Goal: Task Accomplishment & Management: Use online tool/utility

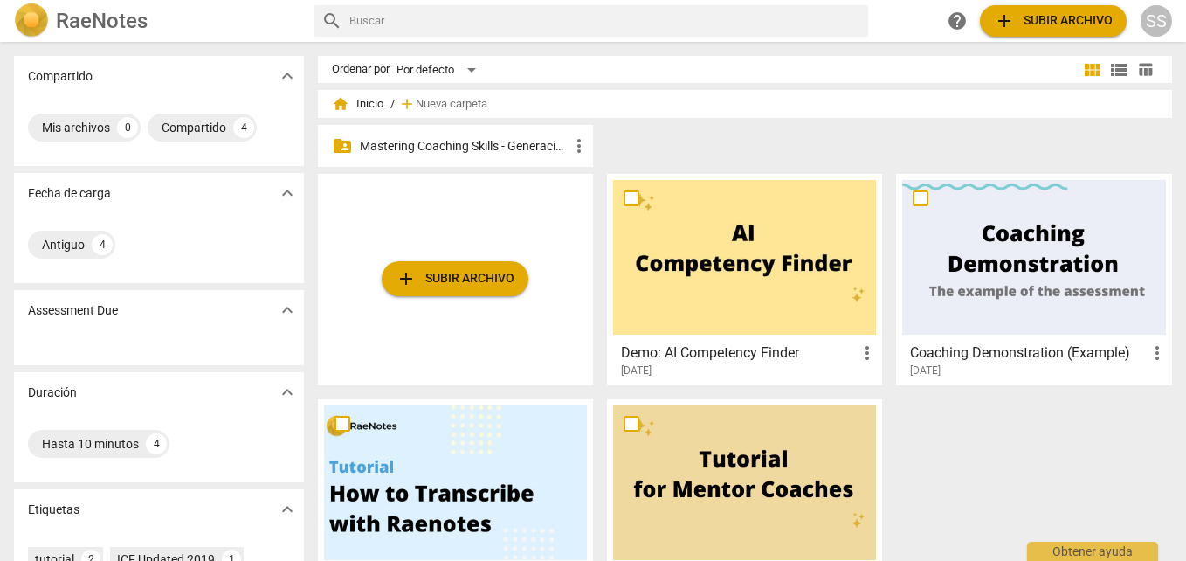
click at [511, 143] on p "Mastering Coaching Skills - Generación 32" at bounding box center [464, 146] width 209 height 18
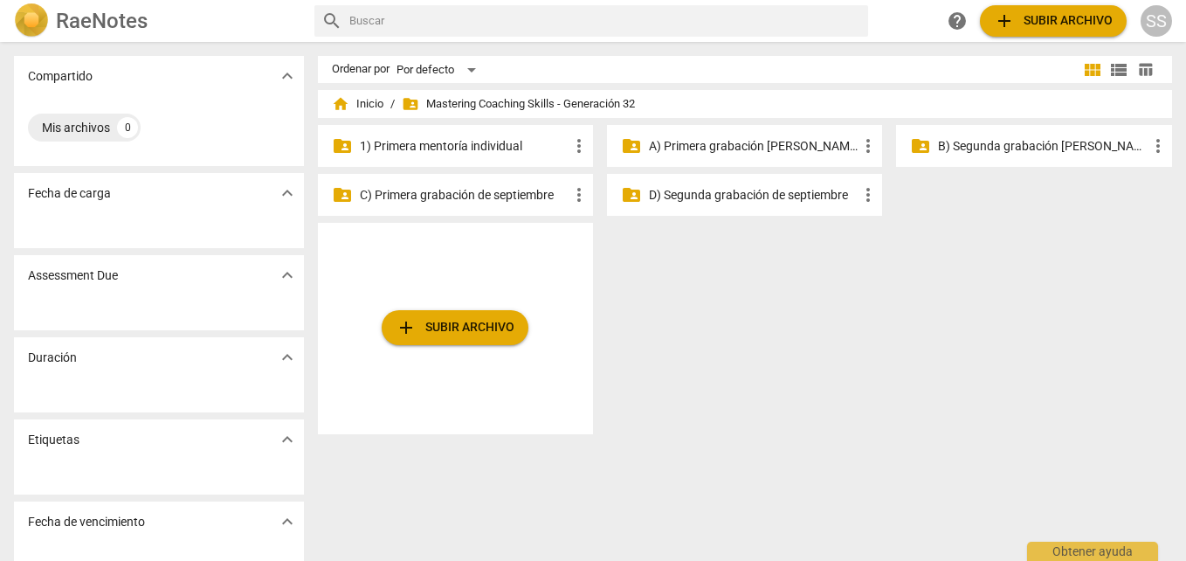
click at [1022, 141] on p "B) Segunda grabación de agosto" at bounding box center [1042, 146] width 209 height 18
click at [1022, 141] on p "B) Segunda grabación [PERSON_NAME]" at bounding box center [1042, 146] width 209 height 18
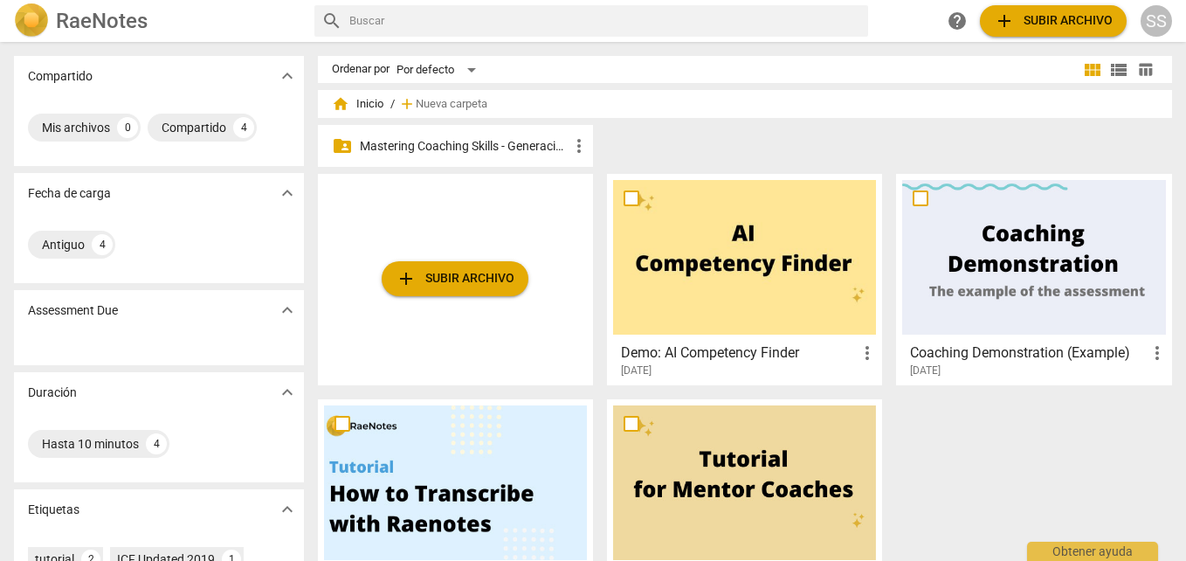
click at [475, 286] on span "add Subir archivo" at bounding box center [455, 278] width 119 height 21
click at [451, 137] on p "Mastering Coaching Skills - Generación 32" at bounding box center [464, 146] width 209 height 18
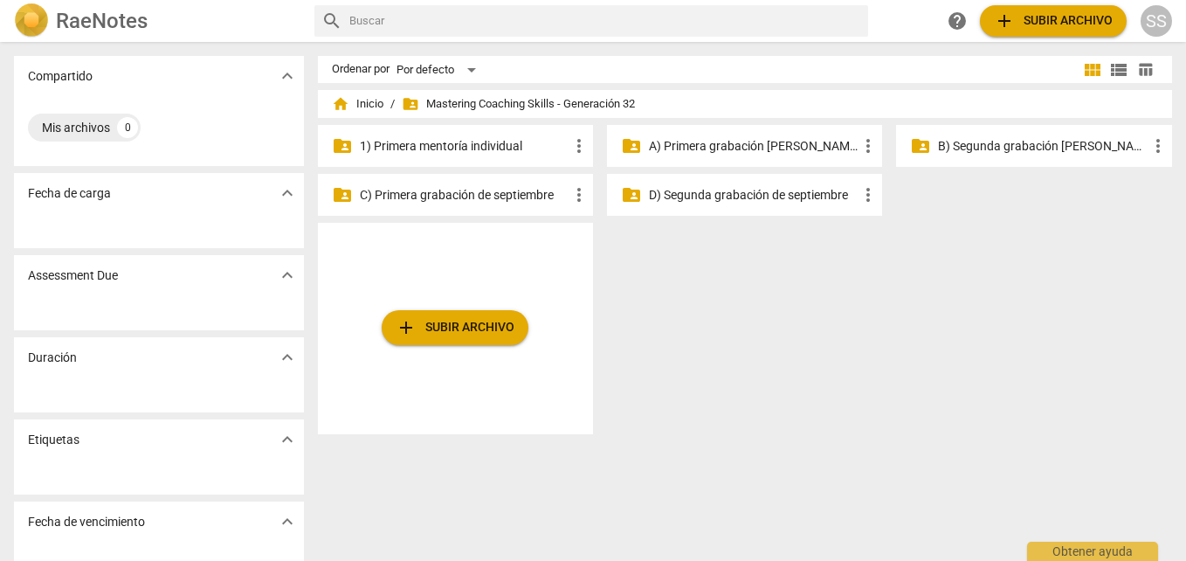
click at [1007, 141] on p "B) Segunda grabación [PERSON_NAME]" at bounding box center [1042, 146] width 209 height 18
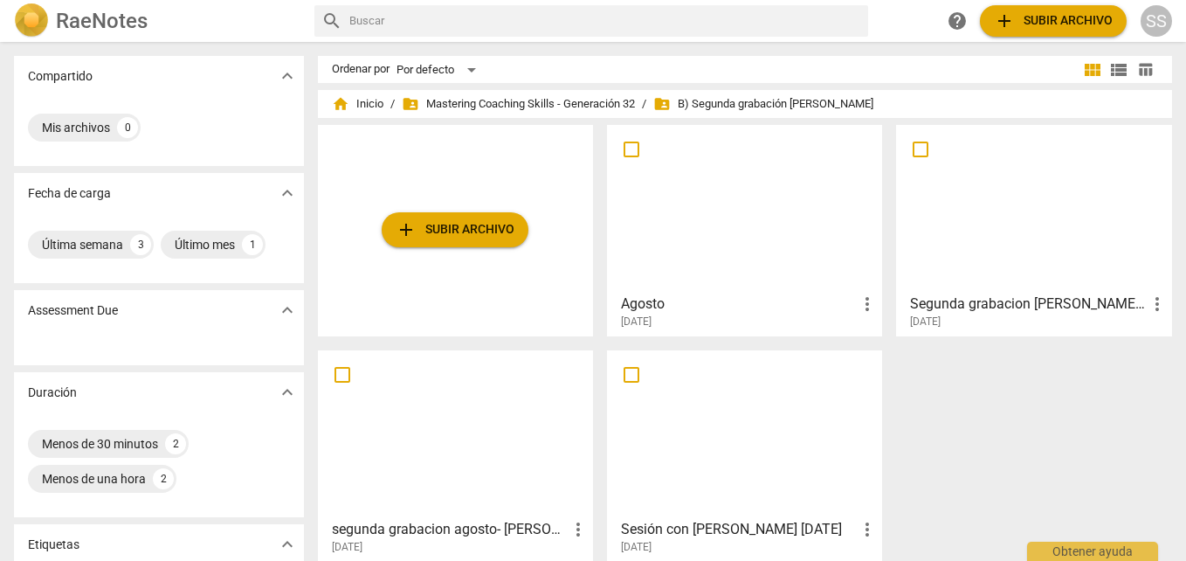
click at [474, 231] on span "add Subir archivo" at bounding box center [455, 229] width 119 height 21
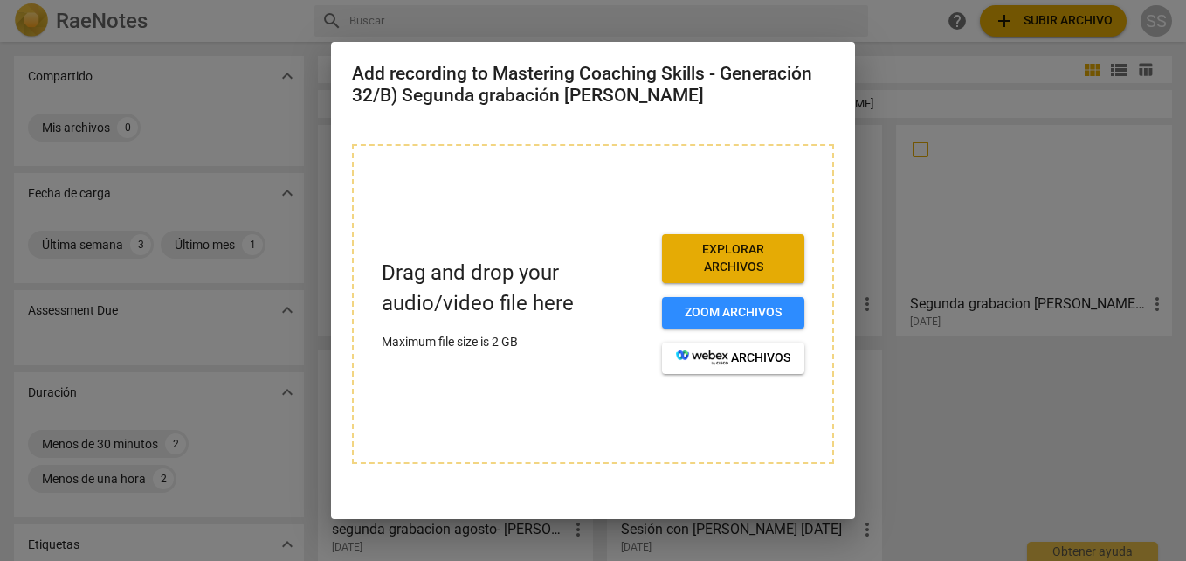
click at [747, 253] on span "Explorar archivos" at bounding box center [733, 258] width 114 height 34
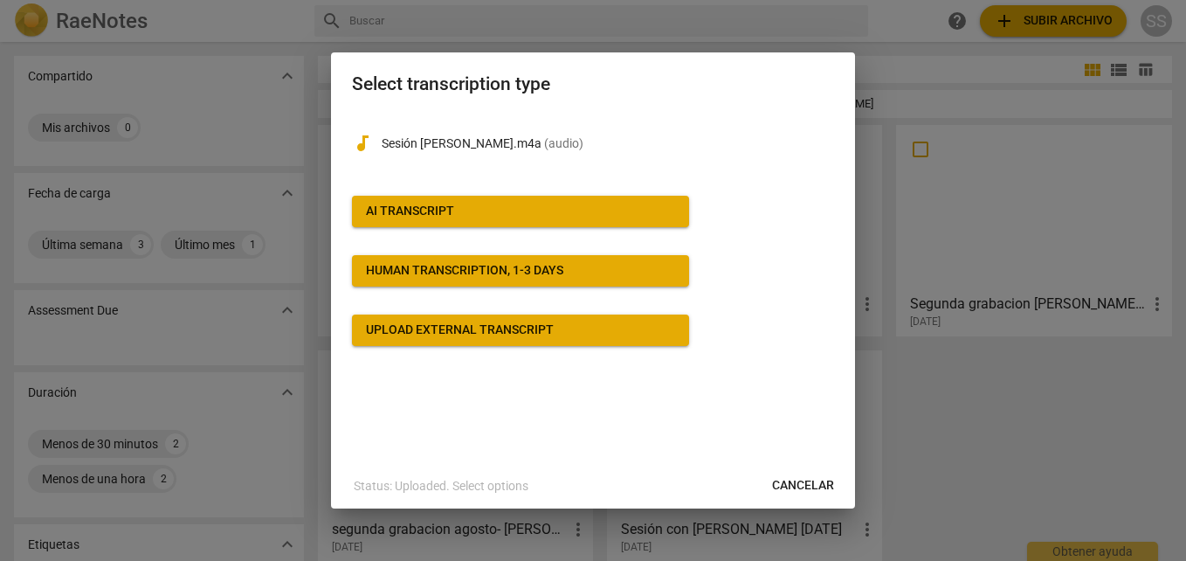
click at [488, 209] on span "AI Transcript" at bounding box center [520, 211] width 309 height 17
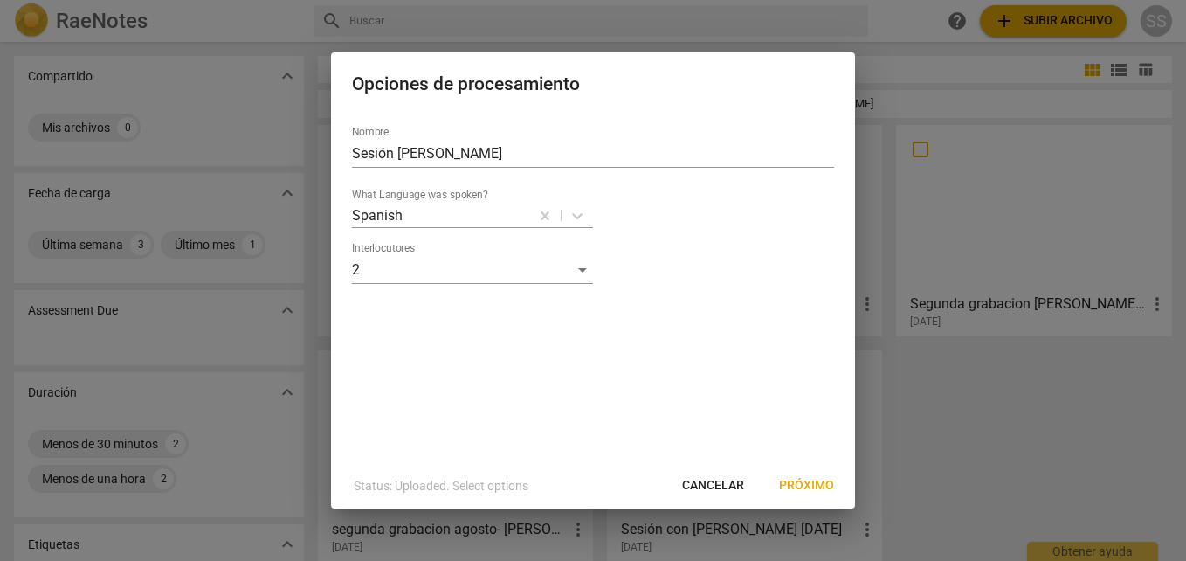
click at [788, 479] on span "Próximo" at bounding box center [806, 485] width 55 height 17
click at [788, 479] on div "Opciones de procesamiento Nombre Sesión esther What Language was spoken? Spanis…" at bounding box center [593, 280] width 524 height 457
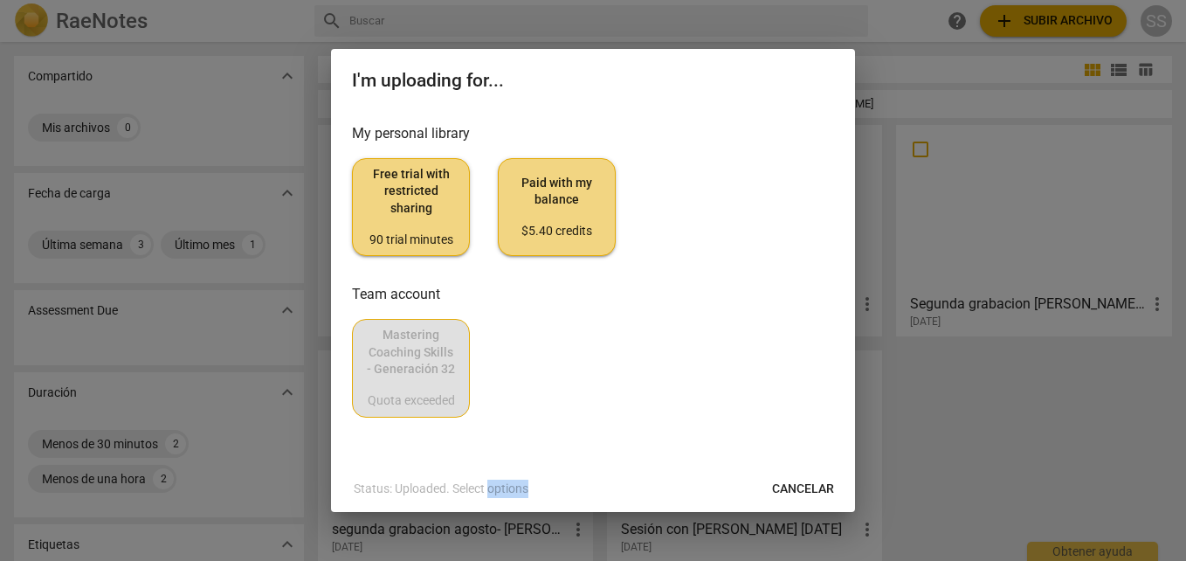
click at [806, 495] on span "Cancelar" at bounding box center [803, 488] width 62 height 17
drag, startPoint x: 806, startPoint y: 495, endPoint x: 666, endPoint y: 80, distance: 437.7
click at [806, 495] on span "Cancelar" at bounding box center [803, 488] width 62 height 17
click at [662, 77] on h2 "I'm uploading for..." at bounding box center [593, 81] width 482 height 22
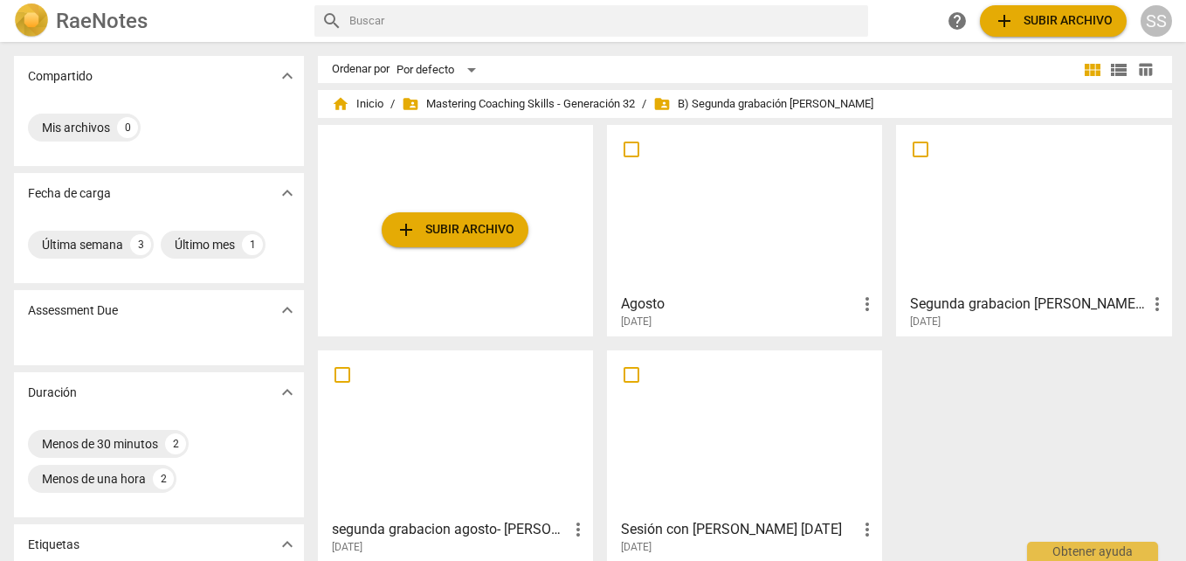
click at [479, 217] on button "add Subir archivo" at bounding box center [455, 229] width 147 height 35
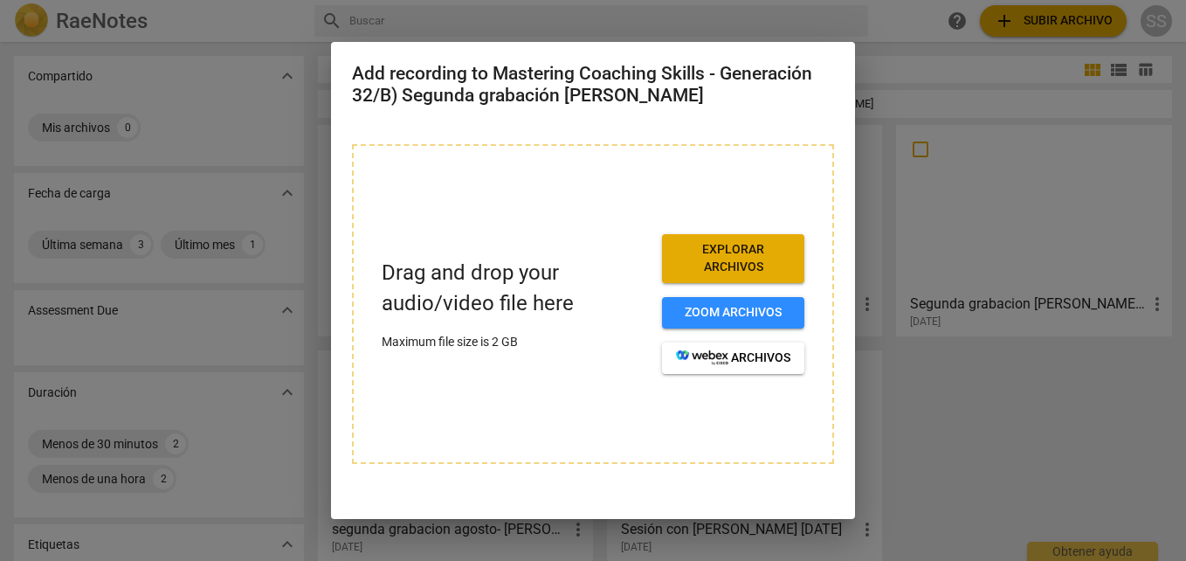
click at [755, 272] on span "Explorar archivos" at bounding box center [733, 258] width 114 height 34
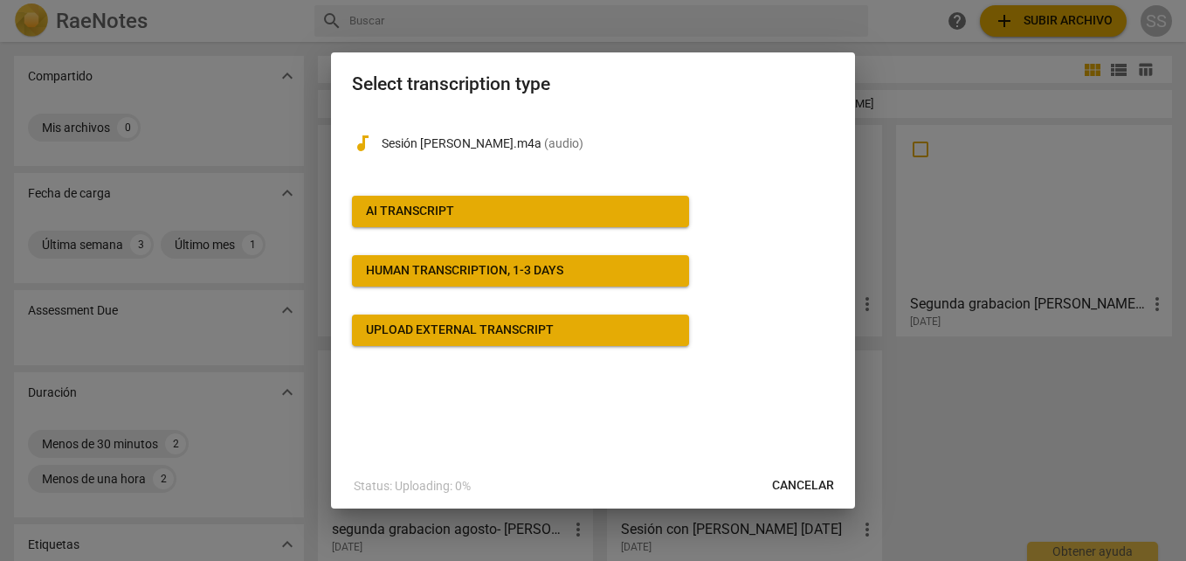
click at [600, 216] on span "AI Transcript" at bounding box center [520, 211] width 309 height 17
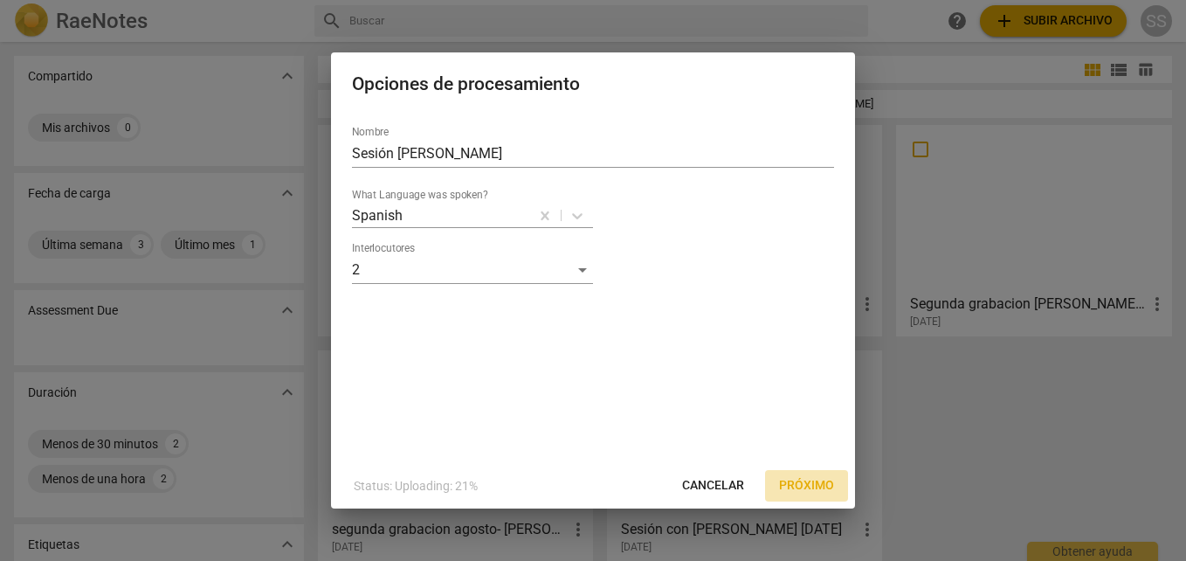
click at [809, 487] on span "Próximo" at bounding box center [806, 485] width 55 height 17
click at [744, 487] on span "Cancelar" at bounding box center [713, 485] width 62 height 17
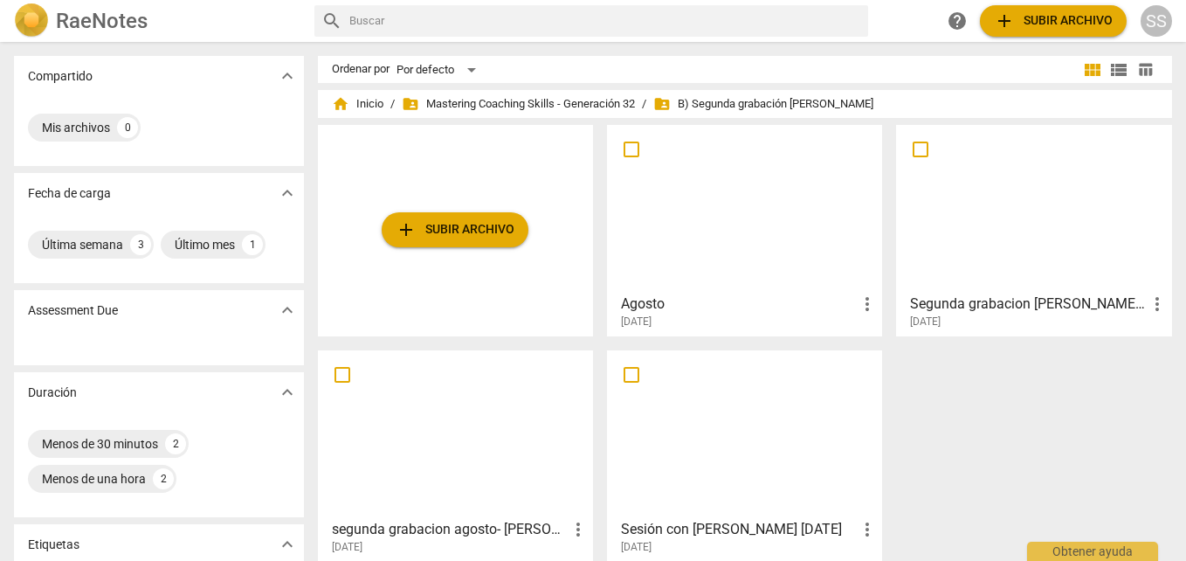
click at [495, 229] on span "add Subir archivo" at bounding box center [455, 229] width 119 height 21
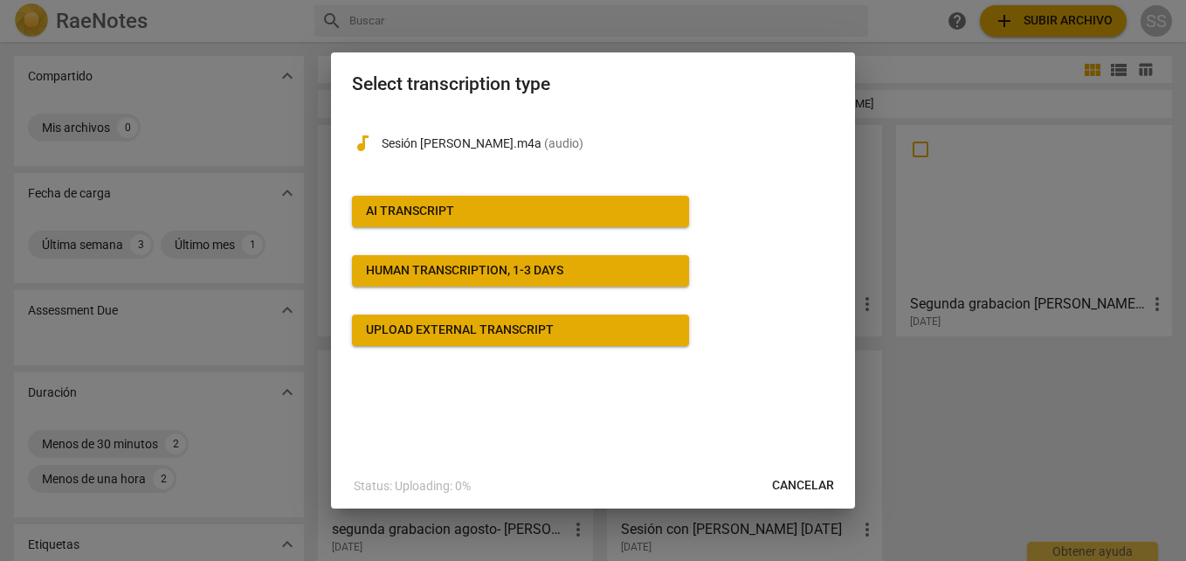
click at [532, 212] on span "AI Transcript" at bounding box center [520, 211] width 309 height 17
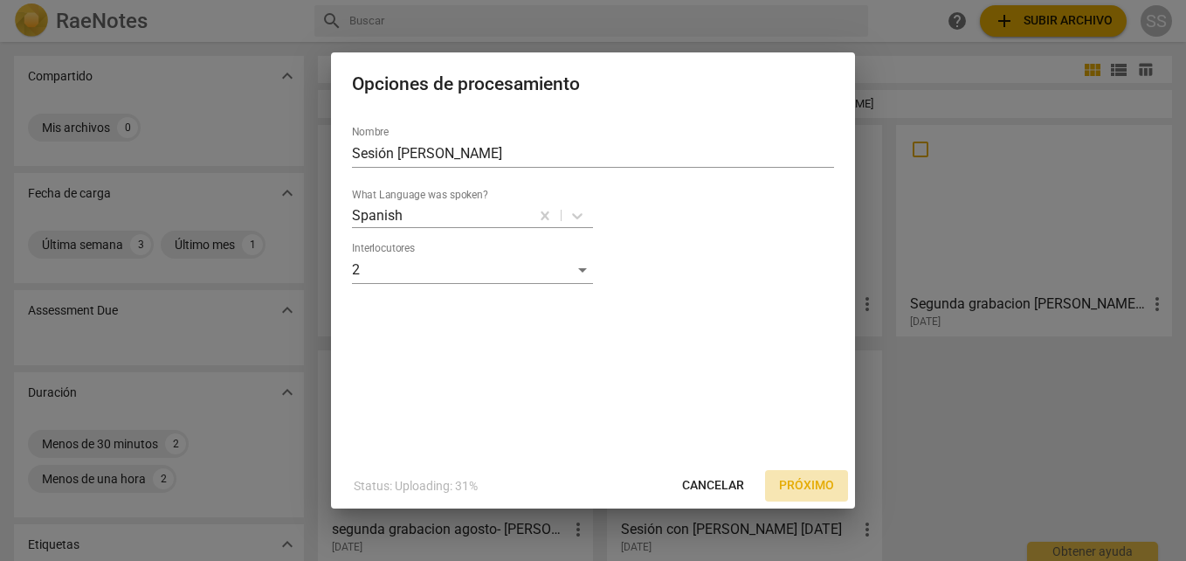
click at [784, 485] on span "Próximo" at bounding box center [806, 485] width 55 height 17
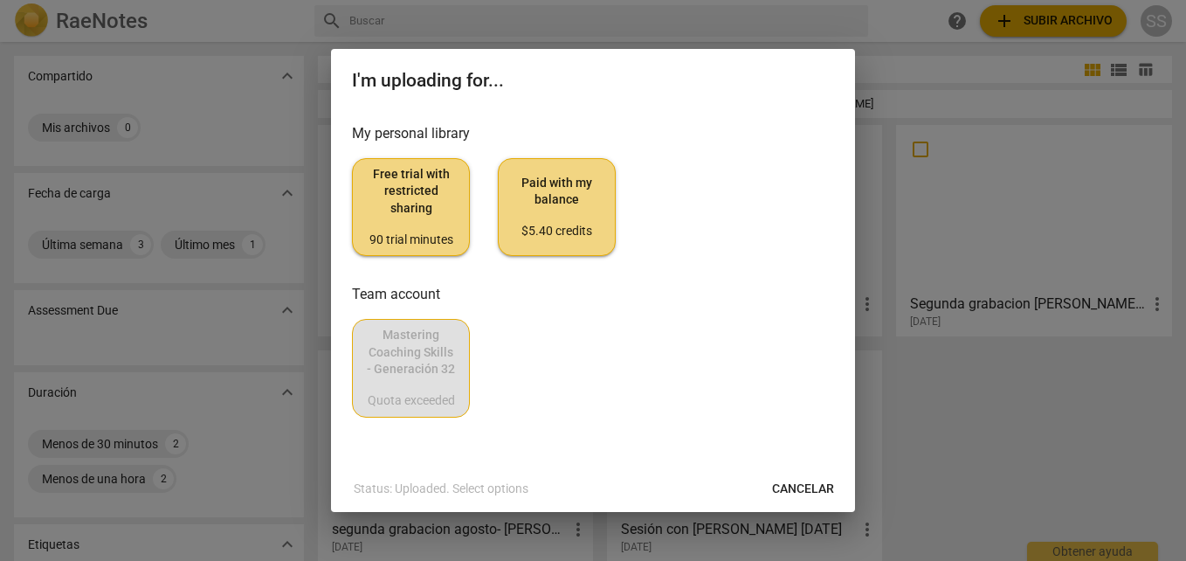
click at [548, 244] on button "Paid with my balance $5.40 credits" at bounding box center [557, 207] width 118 height 98
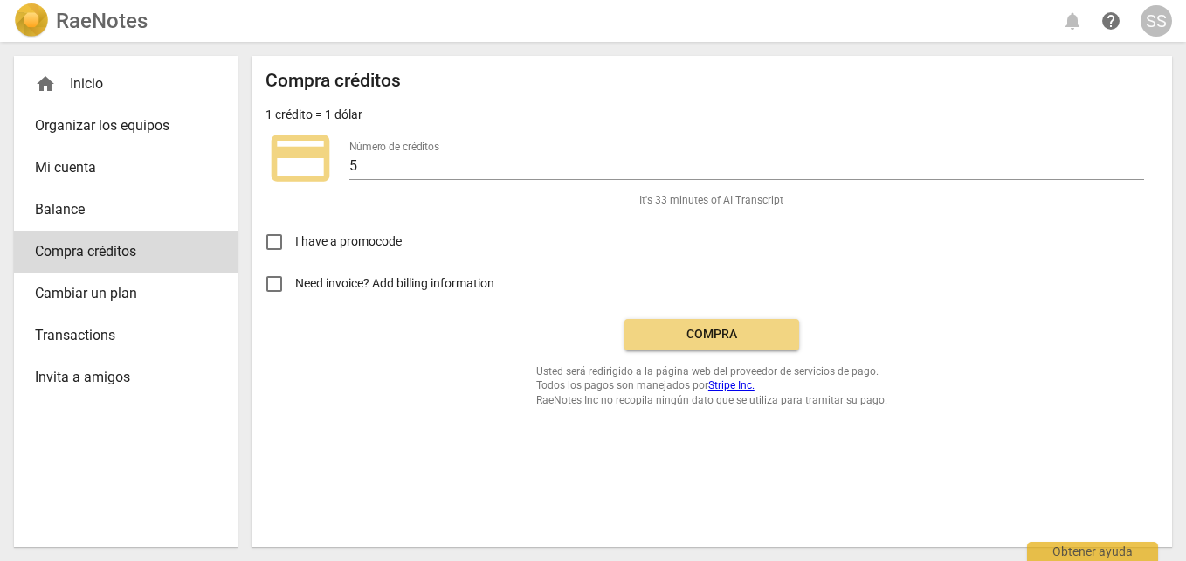
click at [699, 330] on span "Compra" at bounding box center [711, 334] width 147 height 17
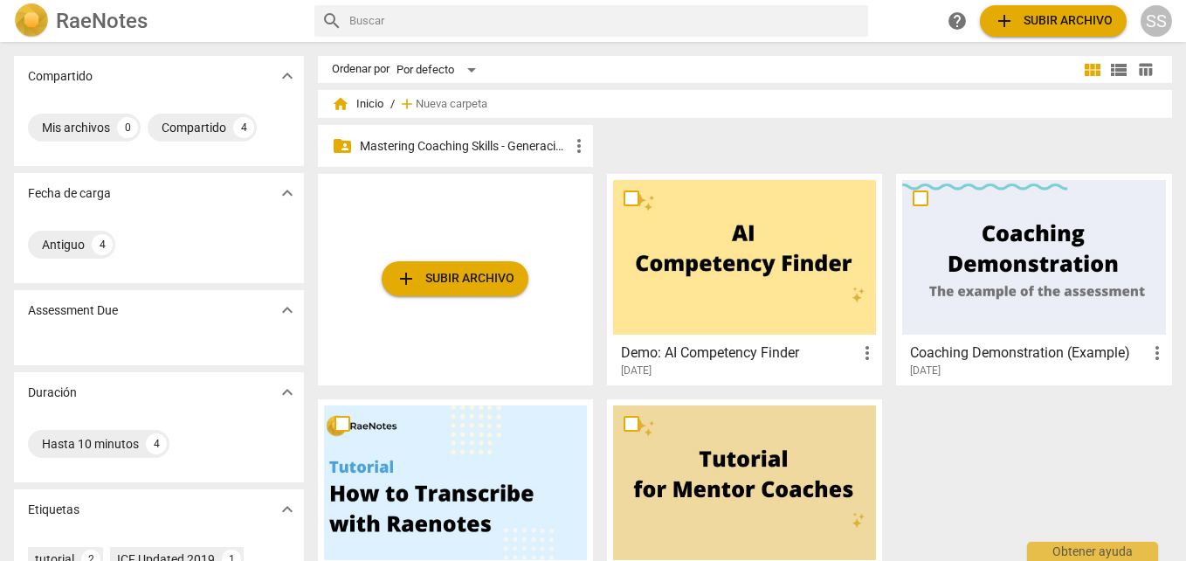
click at [496, 148] on p "Mastering Coaching Skills - Generación 32" at bounding box center [464, 146] width 209 height 18
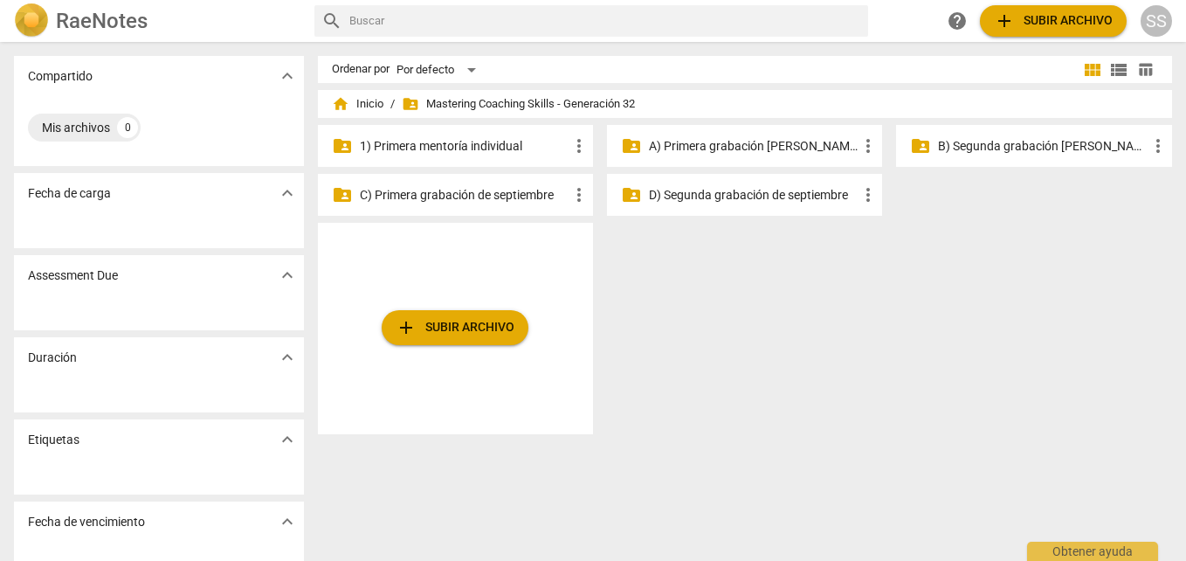
click at [1050, 147] on p "B) Segunda grabación [PERSON_NAME]" at bounding box center [1042, 146] width 209 height 18
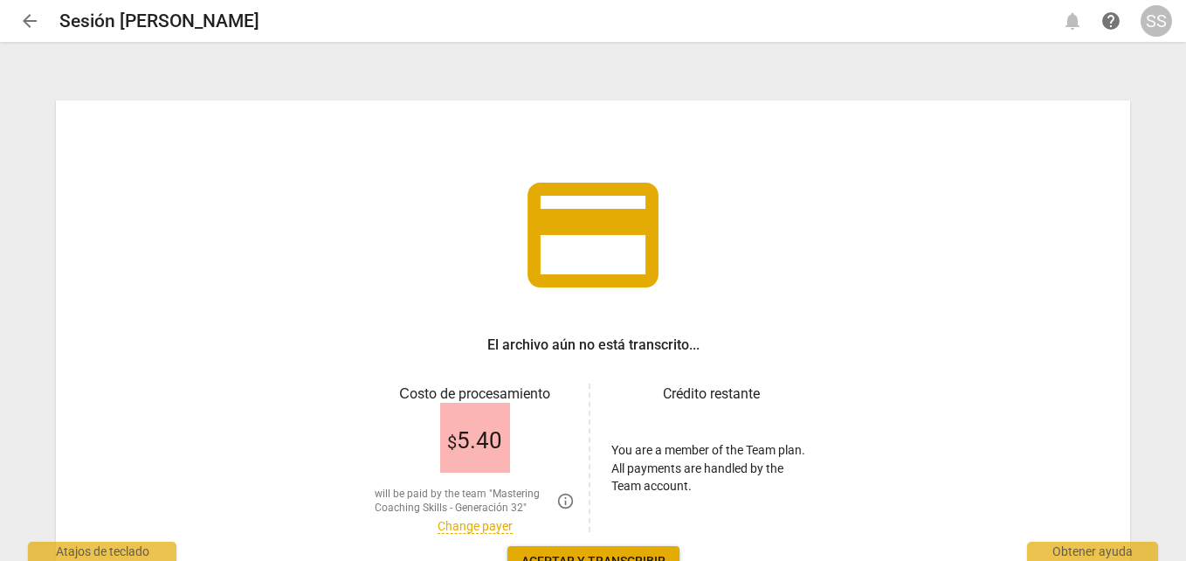
scroll to position [128, 0]
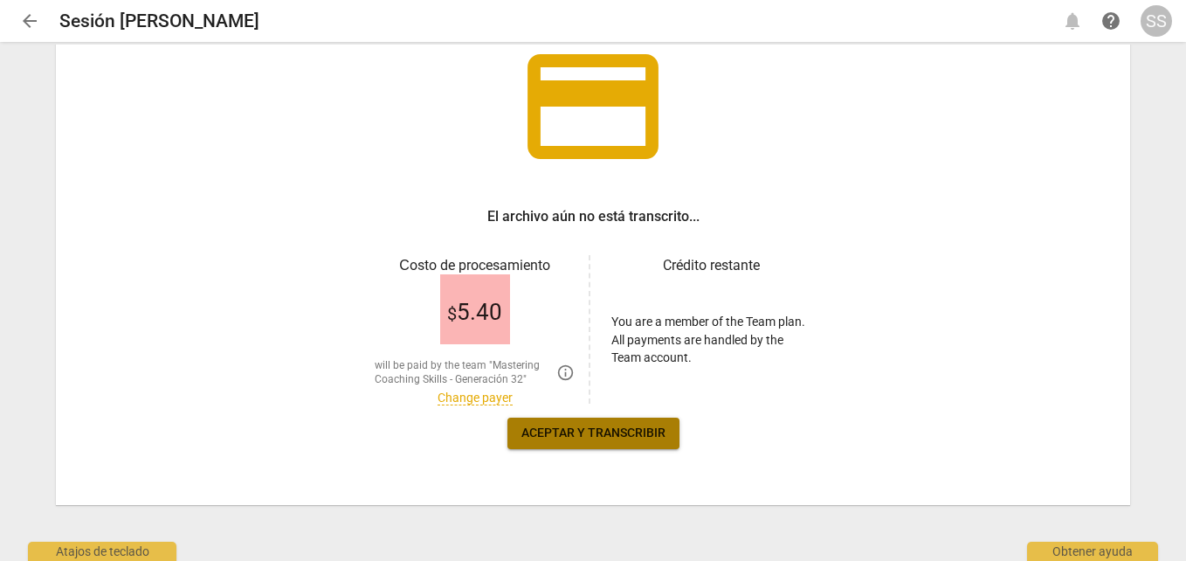
click at [613, 444] on button "Aceptar y transcribir" at bounding box center [593, 432] width 172 height 31
click at [600, 437] on span "Aceptar y transcribir" at bounding box center [593, 432] width 144 height 17
click at [551, 423] on button "Aceptar y transcribir" at bounding box center [593, 432] width 172 height 31
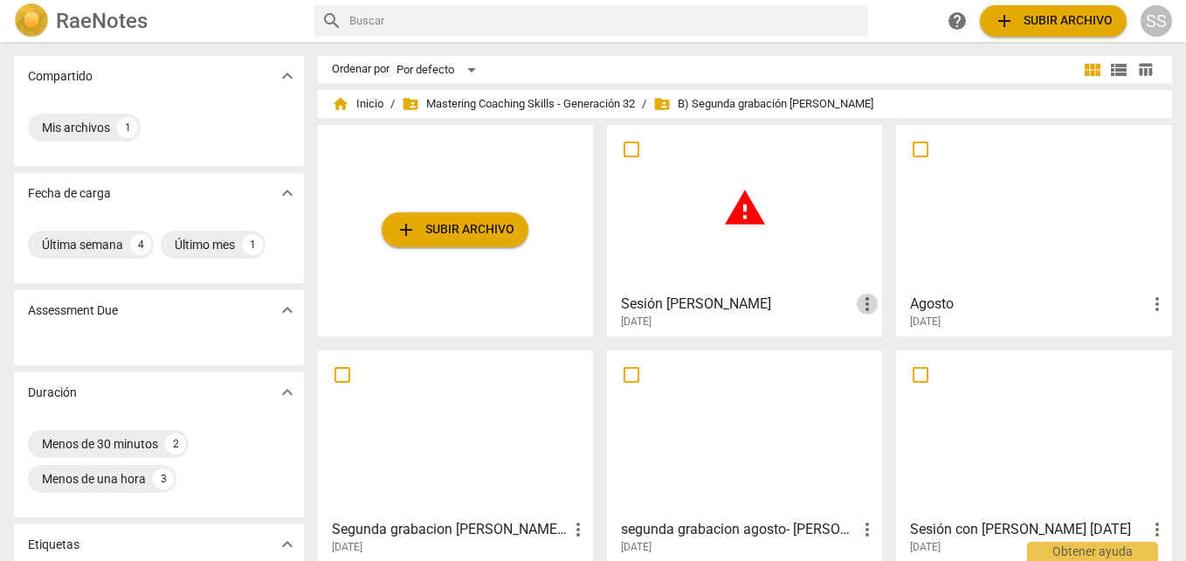
click at [866, 305] on span "more_vert" at bounding box center [867, 303] width 21 height 21
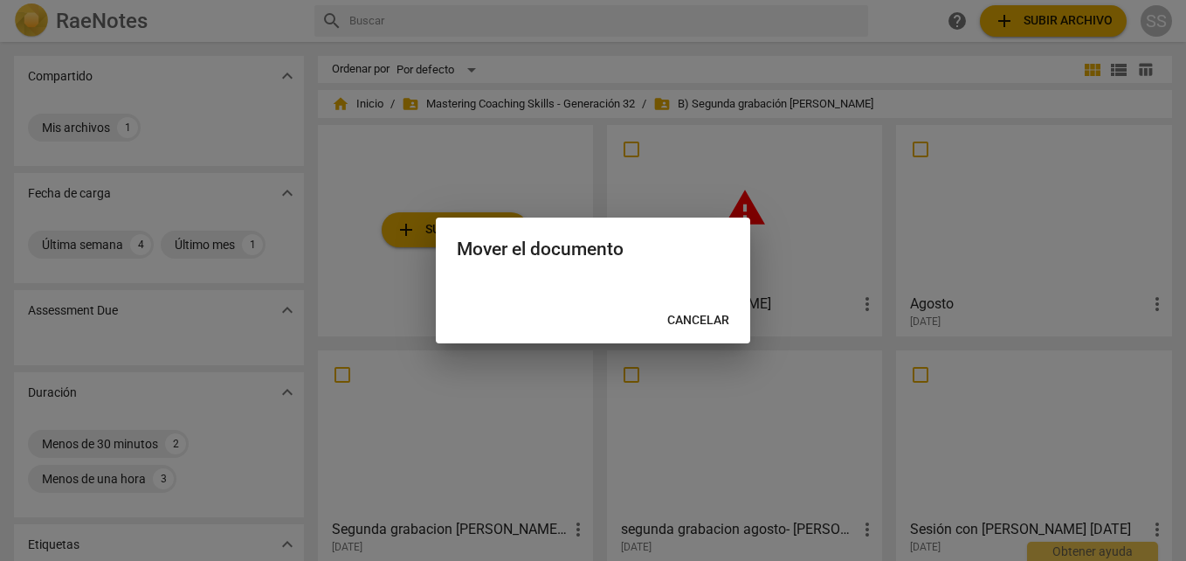
click at [706, 315] on span "Cancelar" at bounding box center [698, 320] width 62 height 17
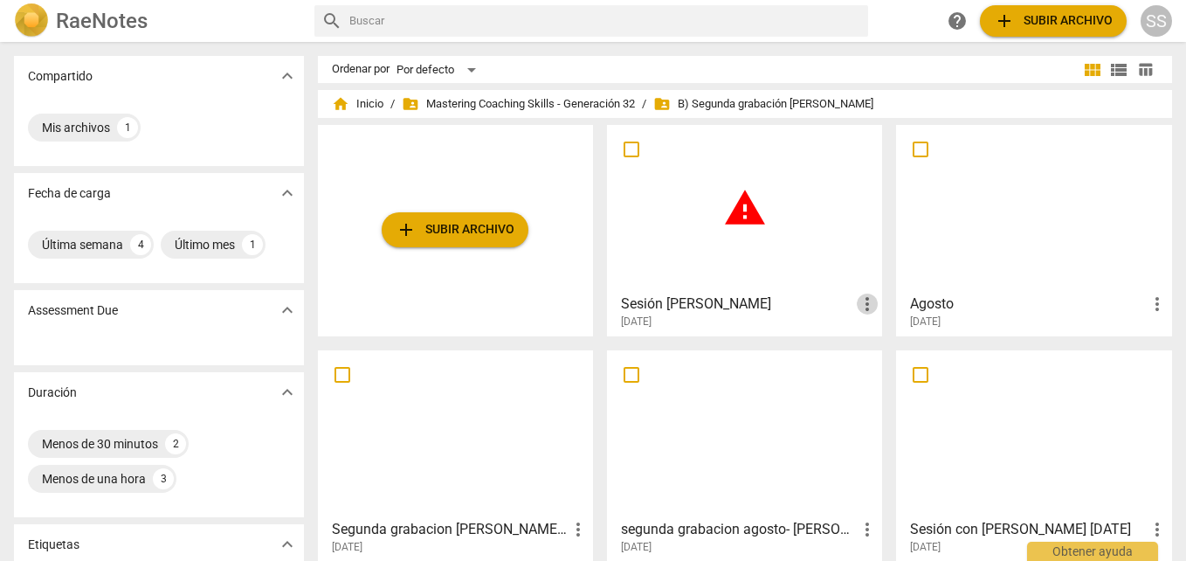
click at [865, 303] on span "more_vert" at bounding box center [867, 303] width 21 height 21
click at [713, 235] on div at bounding box center [593, 280] width 1186 height 561
click at [857, 301] on span "more_vert" at bounding box center [867, 303] width 21 height 21
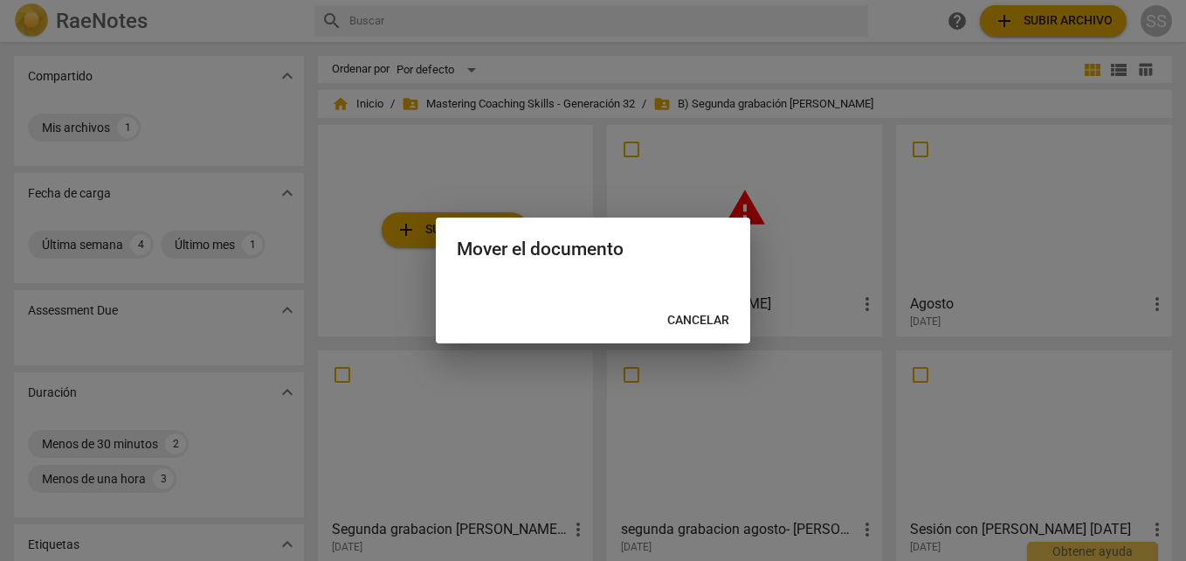
click at [860, 306] on div at bounding box center [593, 280] width 1186 height 561
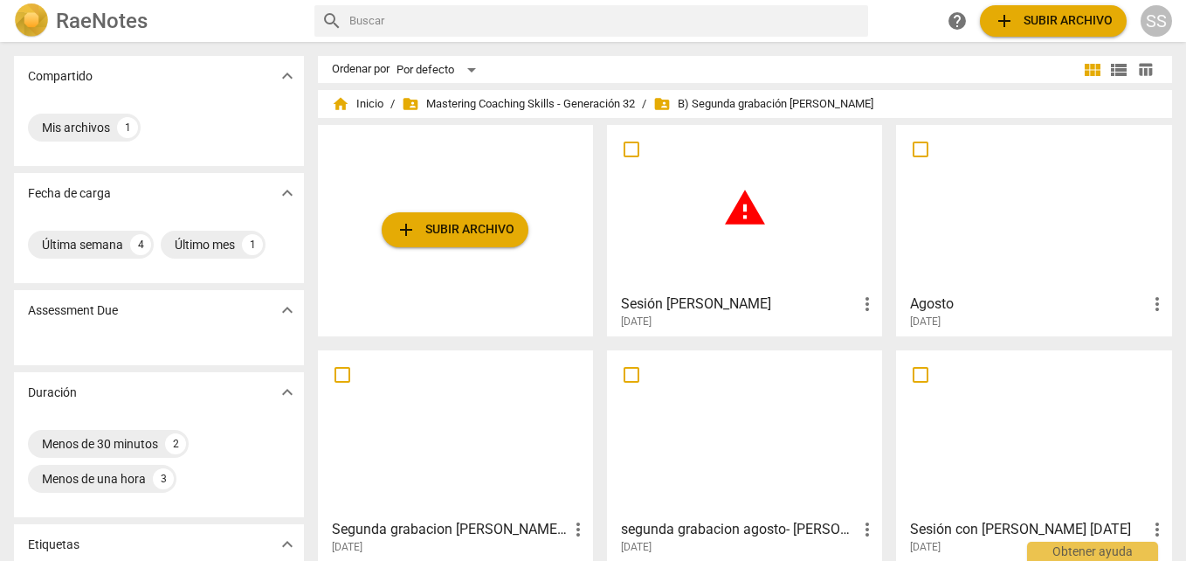
click at [623, 146] on input "checkbox" at bounding box center [631, 149] width 37 height 21
checkbox input "false"
click at [623, 149] on input "checkbox" at bounding box center [631, 149] width 37 height 21
click at [863, 305] on span "more_vert" at bounding box center [867, 303] width 21 height 21
click at [890, 349] on li "Borrar" at bounding box center [885, 346] width 66 height 42
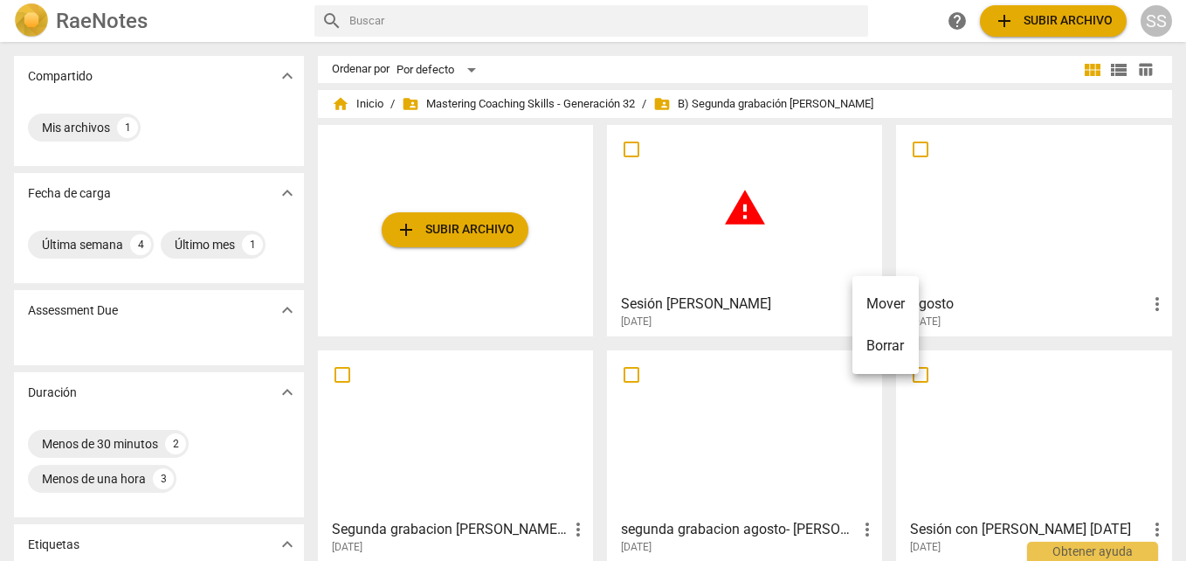
click at [890, 349] on li "Borrar" at bounding box center [885, 346] width 66 height 42
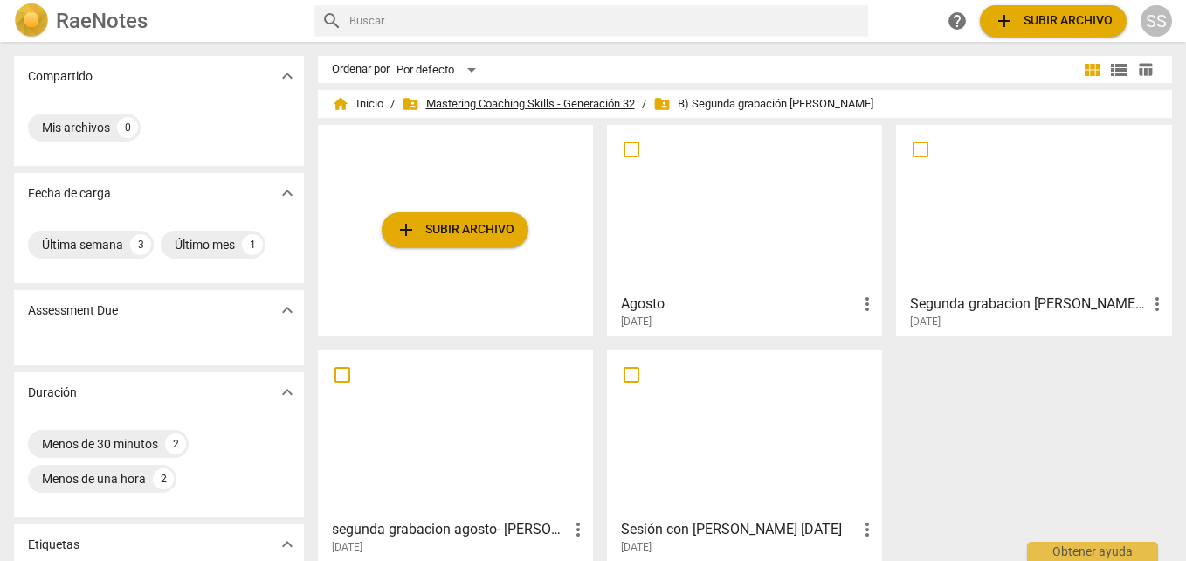
click at [463, 106] on span "folder_shared Mastering Coaching Skills - Generación 32" at bounding box center [518, 103] width 233 height 17
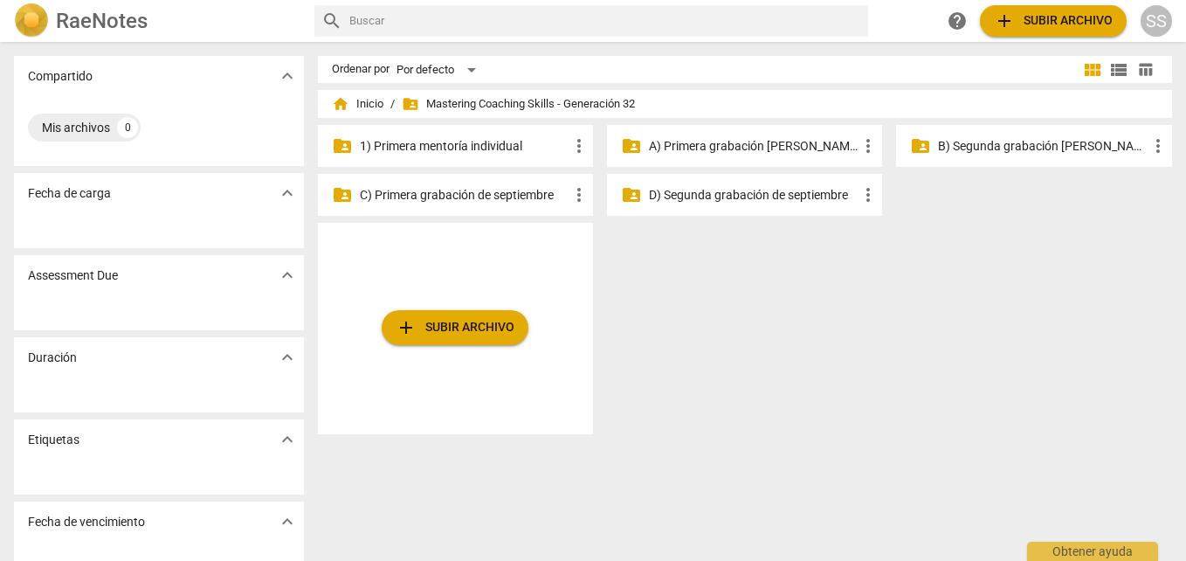
click at [1020, 143] on p "B) Segunda grabación [PERSON_NAME]" at bounding box center [1042, 146] width 209 height 18
click at [966, 137] on p "B) Segunda grabación [PERSON_NAME]" at bounding box center [1042, 146] width 209 height 18
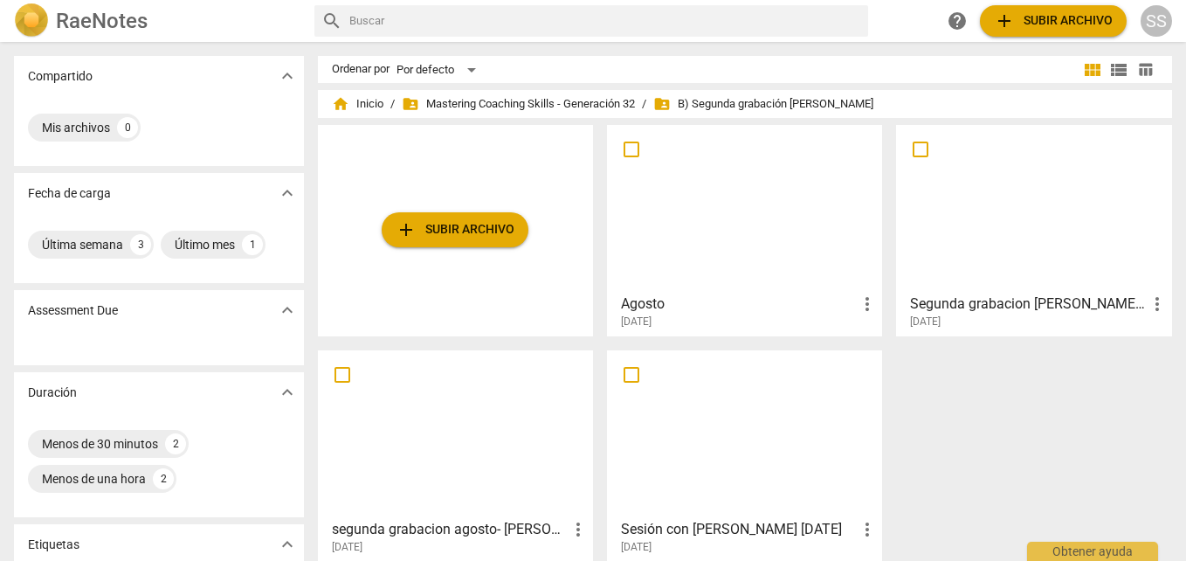
click at [470, 231] on span "add Subir archivo" at bounding box center [455, 229] width 119 height 21
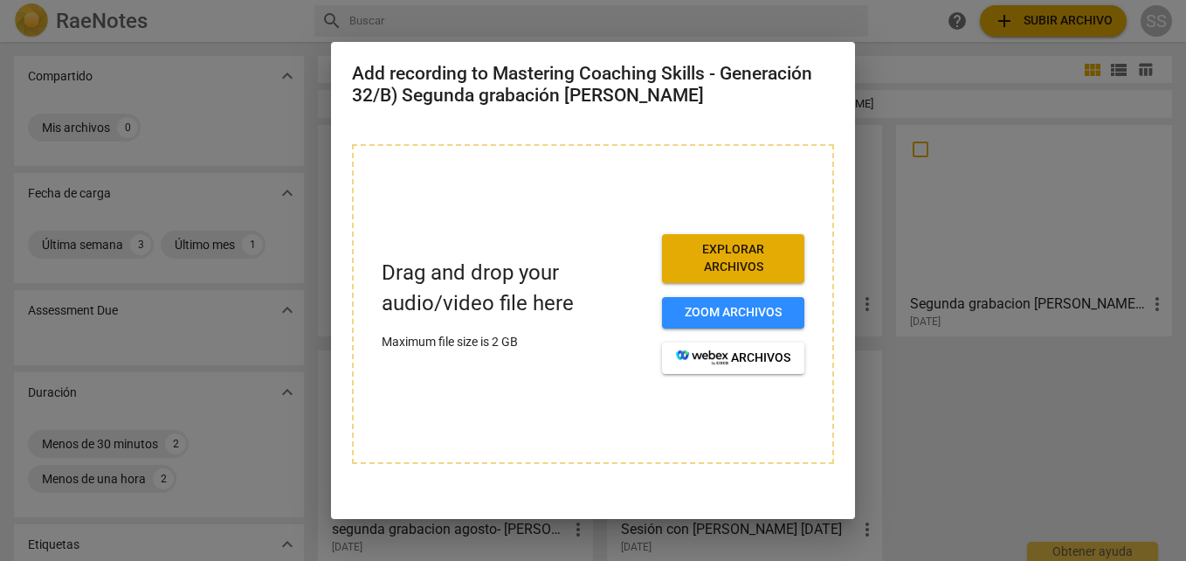
click at [470, 231] on div "Drag and drop your audio/video file here Maximum file size is 2 GB Explorar arc…" at bounding box center [593, 304] width 482 height 320
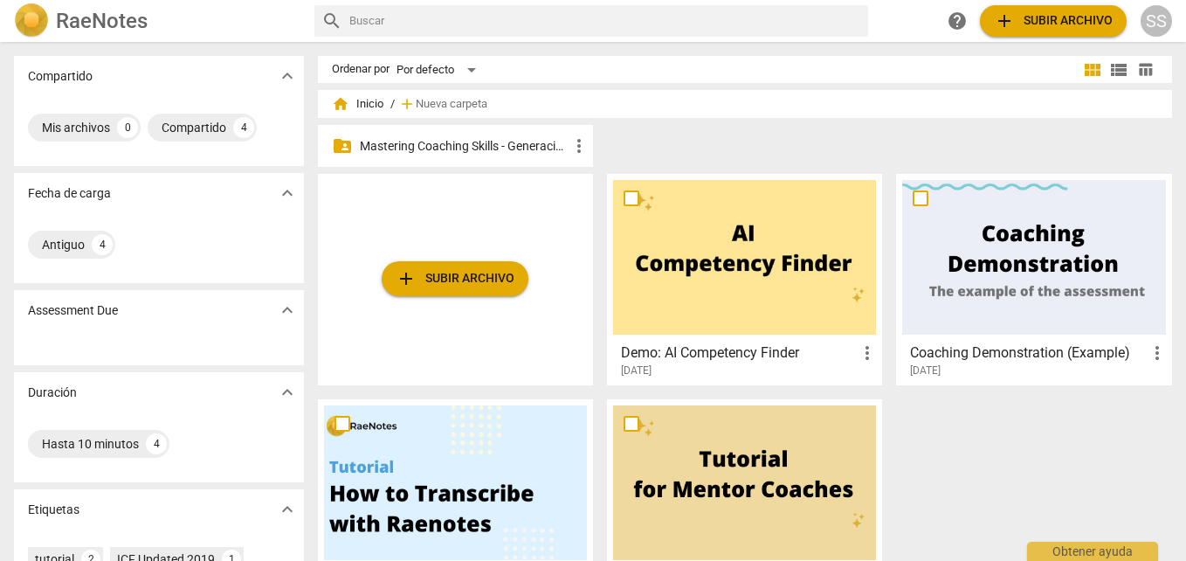
click at [477, 134] on div "folder_shared Mastering Coaching Skills - Generación 32 more_vert" at bounding box center [455, 146] width 275 height 42
click at [488, 141] on p "Mastering Coaching Skills - Generación 32" at bounding box center [464, 146] width 209 height 18
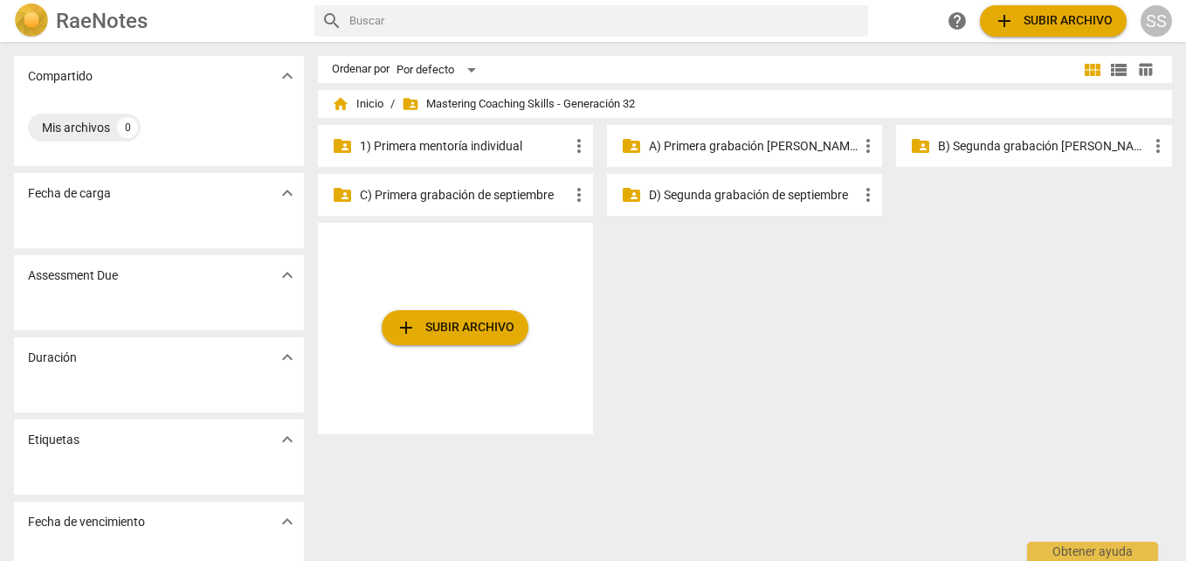
click at [972, 147] on p "B) Segunda grabación [PERSON_NAME]" at bounding box center [1042, 146] width 209 height 18
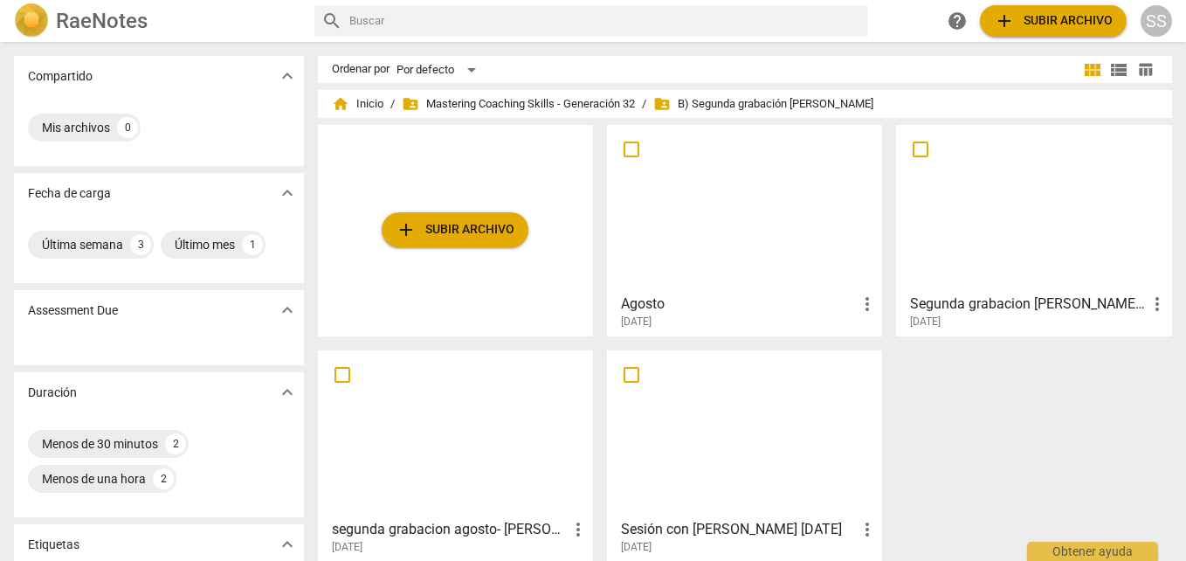
click at [493, 225] on span "add Subir archivo" at bounding box center [455, 229] width 119 height 21
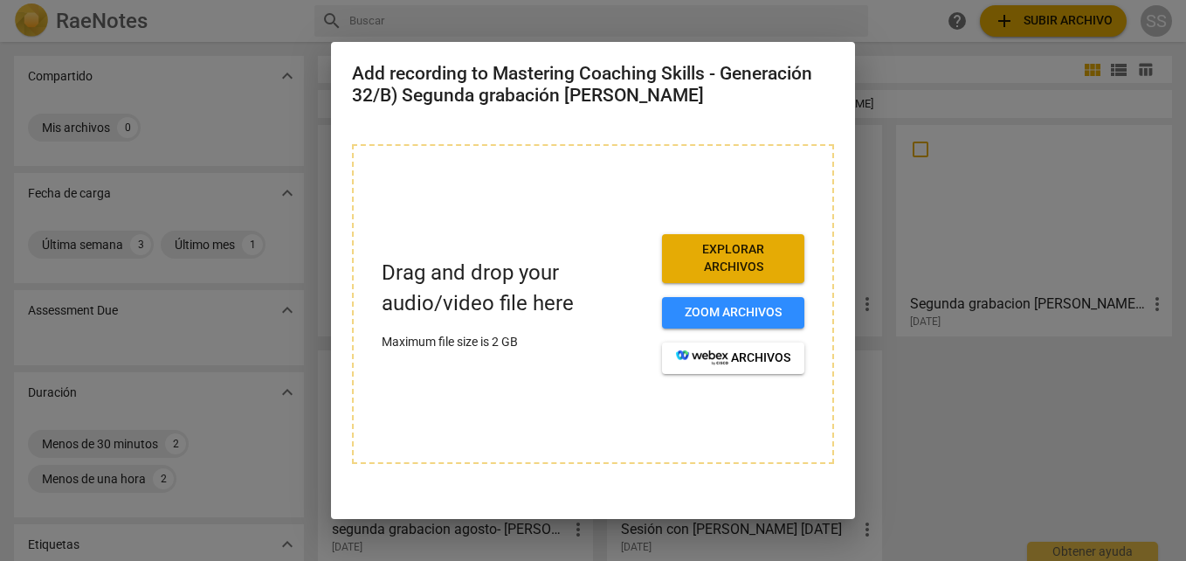
click at [544, 226] on div "Drag and drop your audio/video file here Maximum file size is 2 GB Explorar arc…" at bounding box center [593, 304] width 482 height 320
click at [981, 438] on div at bounding box center [593, 280] width 1186 height 561
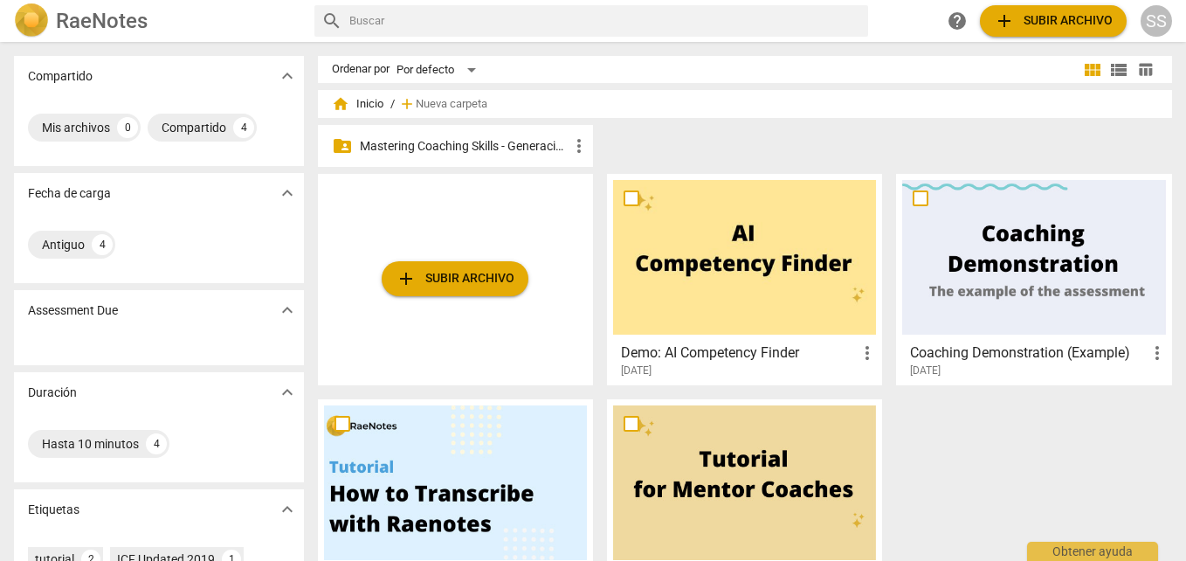
click at [526, 146] on p "Mastering Coaching Skills - Generación 32" at bounding box center [464, 146] width 209 height 18
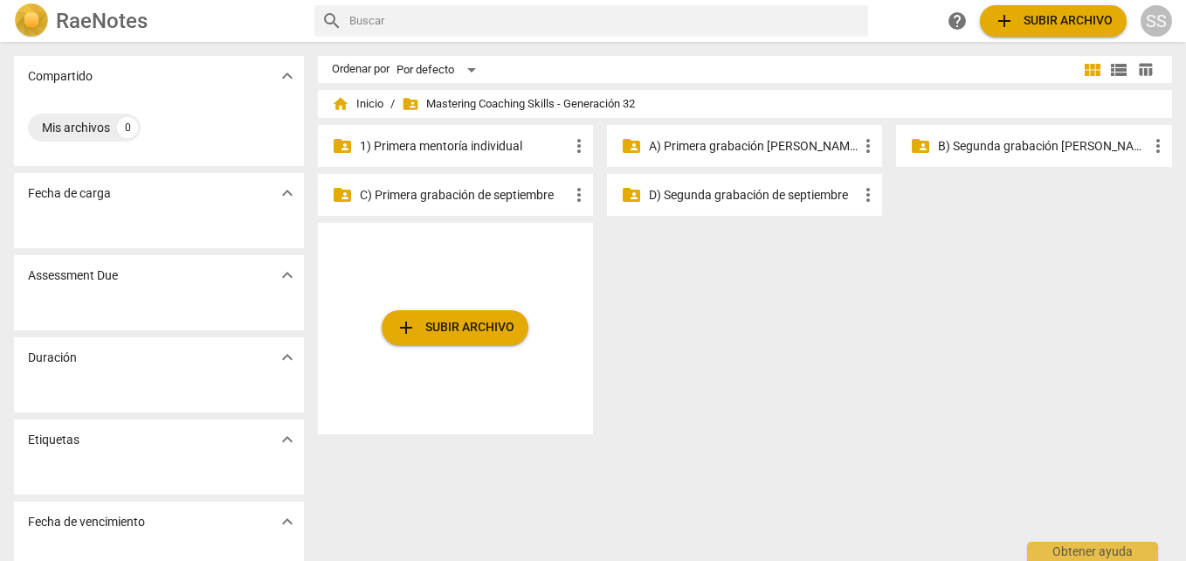
click at [989, 139] on p "B) Segunda grabación [PERSON_NAME]" at bounding box center [1042, 146] width 209 height 18
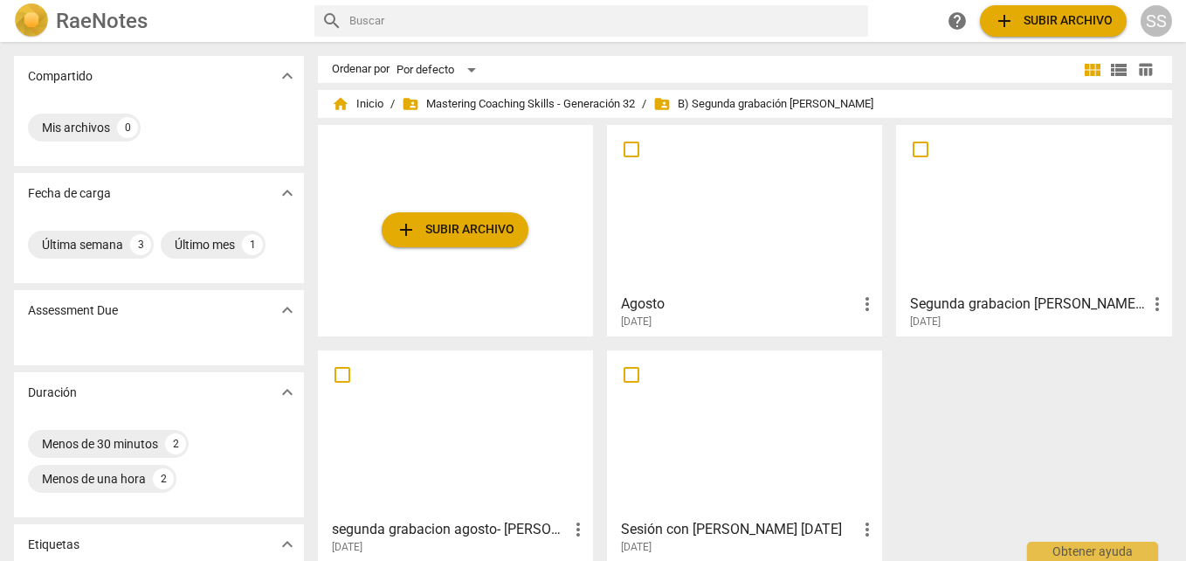
click at [492, 232] on span "add Subir archivo" at bounding box center [455, 229] width 119 height 21
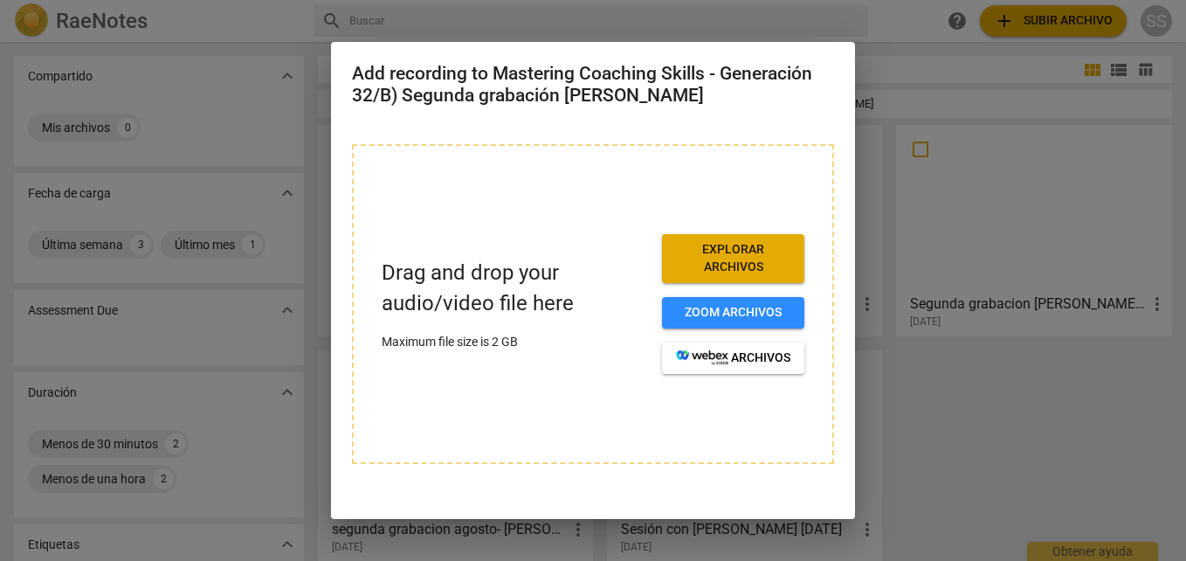
click at [725, 254] on span "Explorar archivos" at bounding box center [733, 258] width 114 height 34
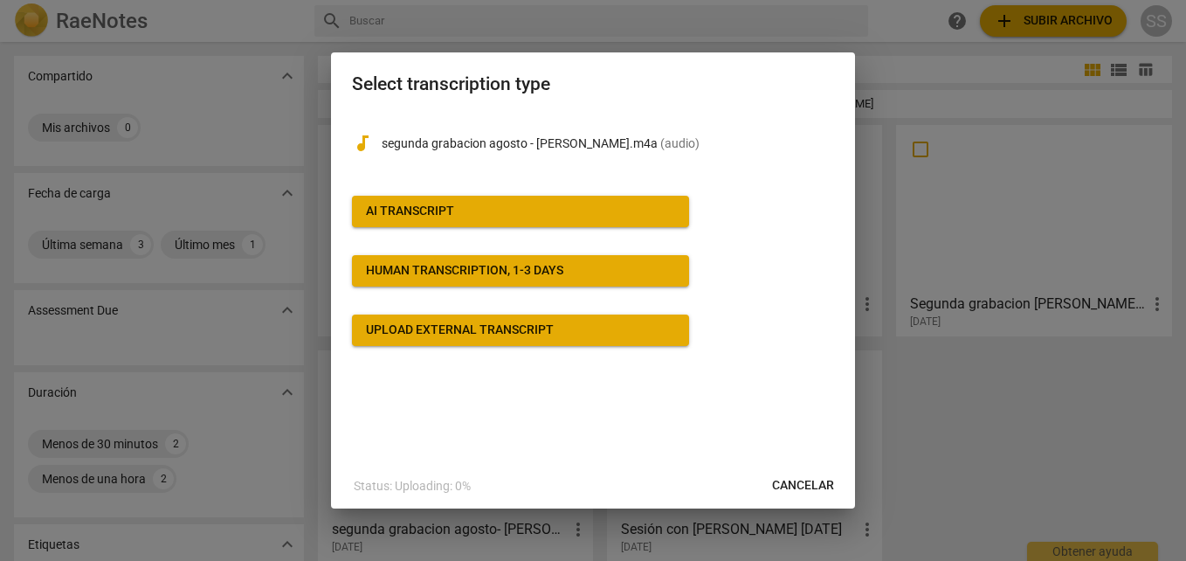
click at [502, 217] on span "AI Transcript" at bounding box center [520, 211] width 309 height 17
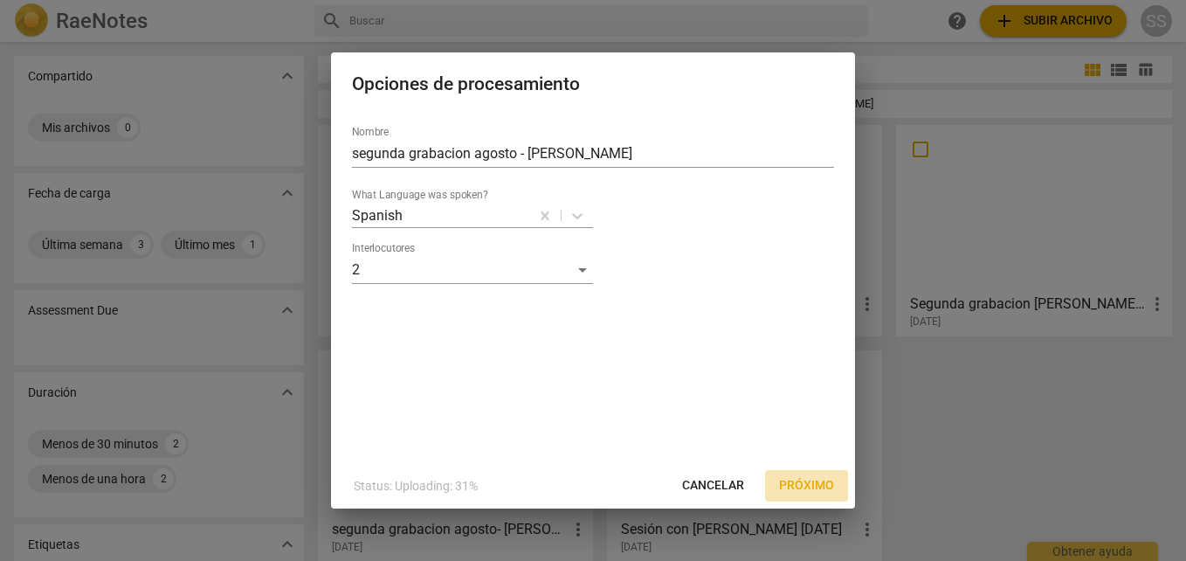
click at [804, 481] on span "Próximo" at bounding box center [806, 485] width 55 height 17
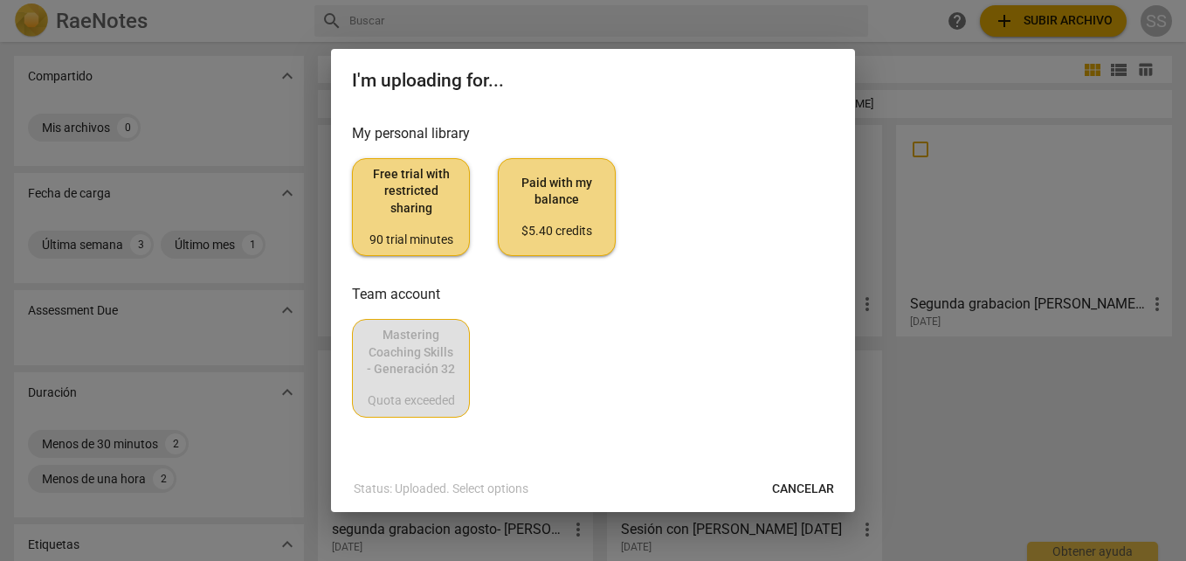
click at [585, 217] on span "Paid with my balance $5.40 credits" at bounding box center [557, 207] width 88 height 65
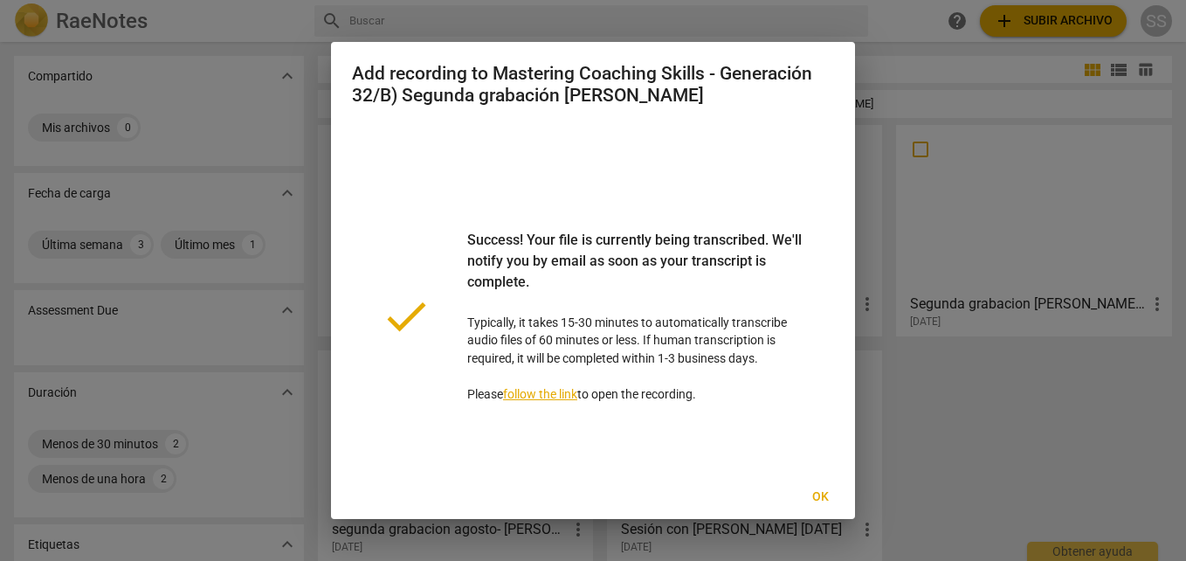
click at [817, 497] on span "Ok" at bounding box center [820, 496] width 28 height 17
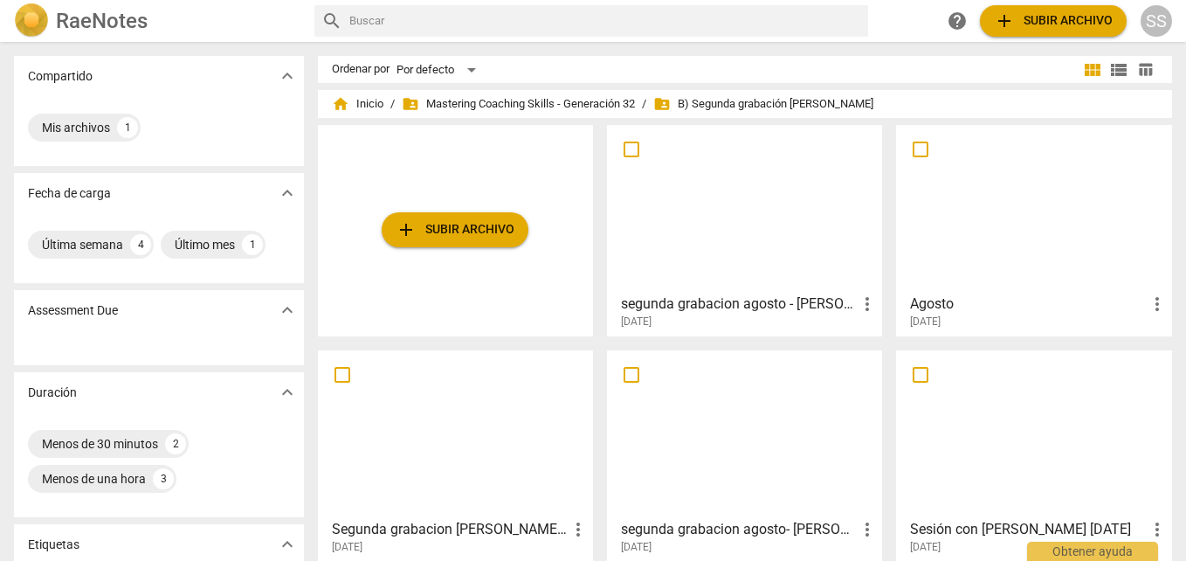
scroll to position [87, 0]
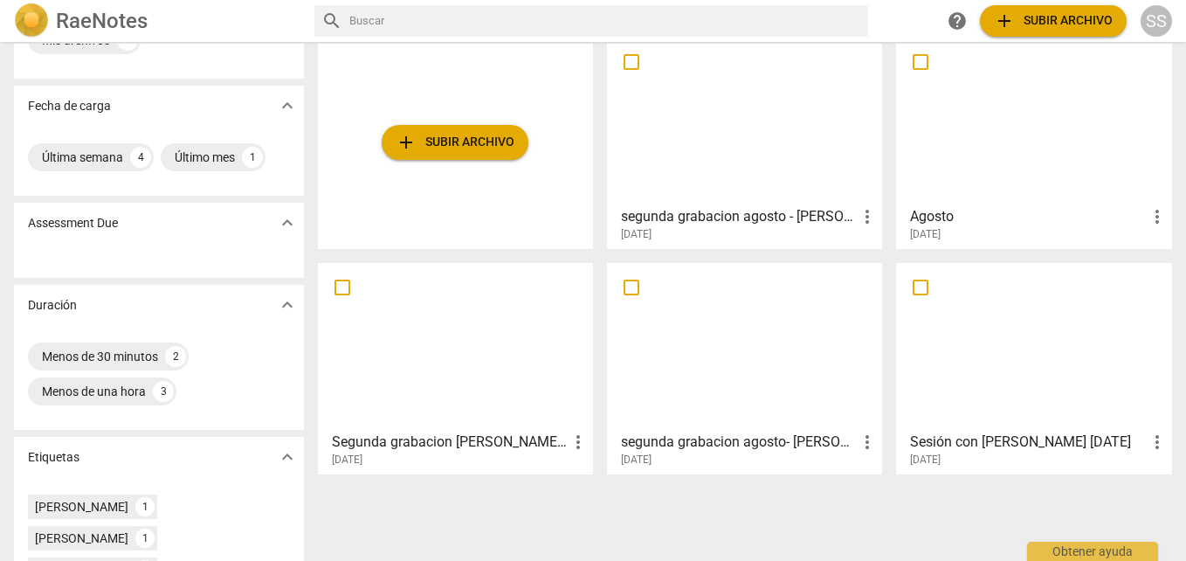
click at [775, 188] on div at bounding box center [744, 121] width 263 height 155
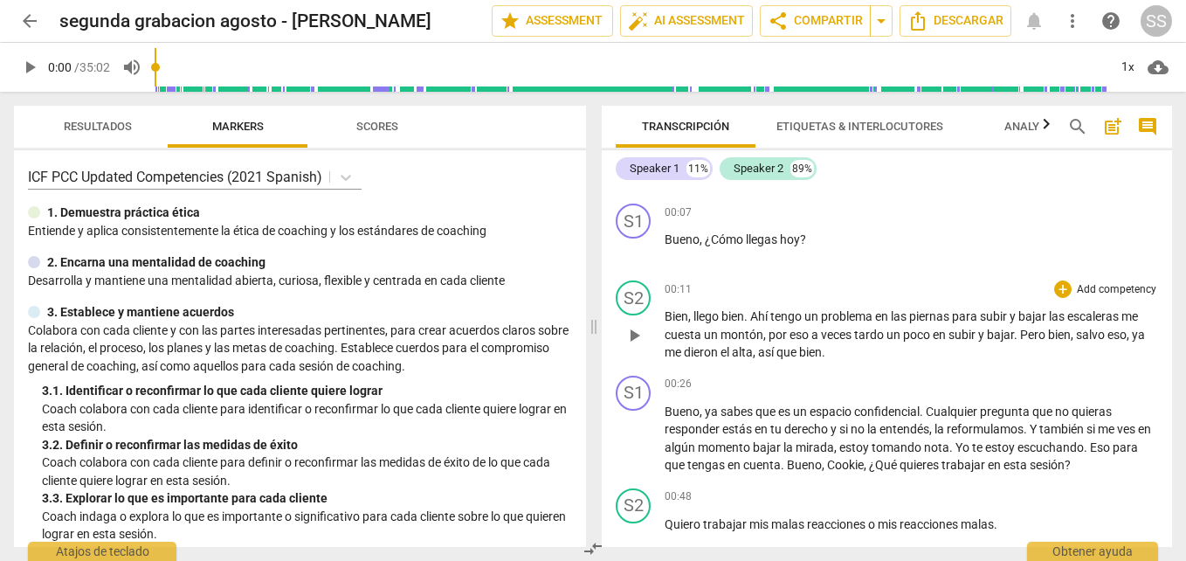
scroll to position [175, 0]
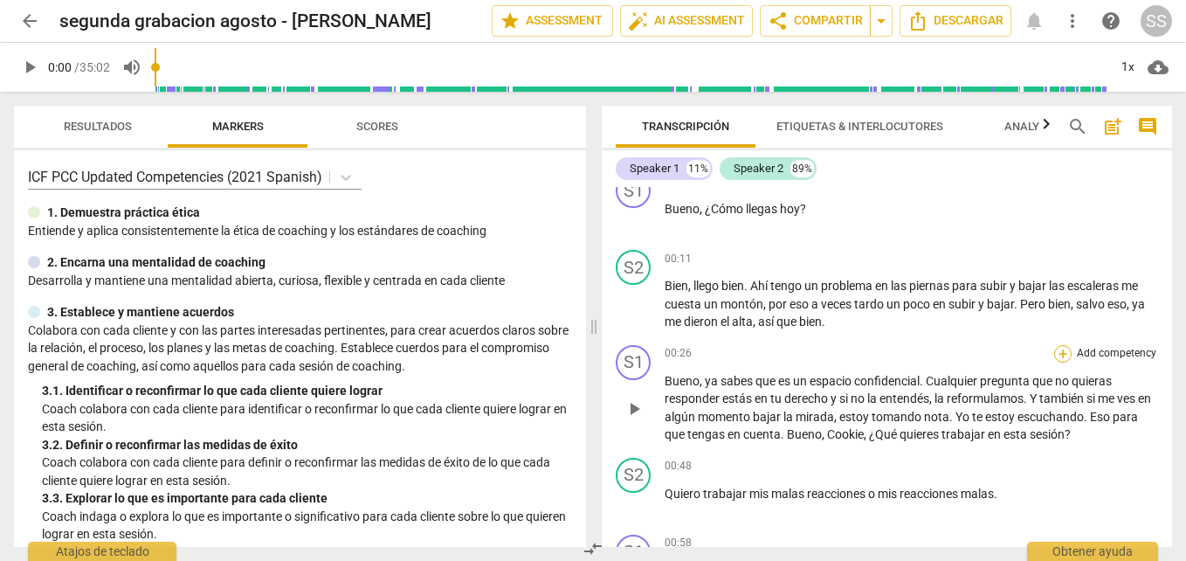
click at [1057, 348] on div "+" at bounding box center [1062, 353] width 17 height 17
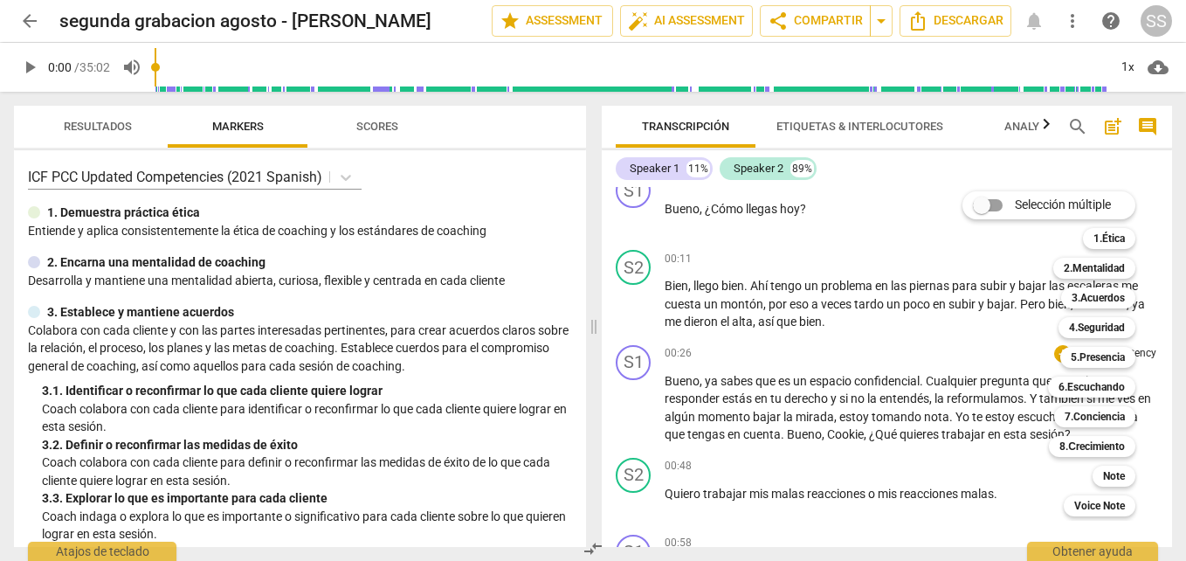
drag, startPoint x: 1057, startPoint y: 348, endPoint x: 971, endPoint y: 415, distance: 108.3
click at [971, 415] on div "Selección múltiple m 1.Ética 1 2.Mentalidad 2 3.Acuerdos 3 4.Seguridad 4 5.Pres…" at bounding box center [1061, 354] width 213 height 334
click at [1107, 294] on b "3.Acuerdos" at bounding box center [1097, 297] width 53 height 21
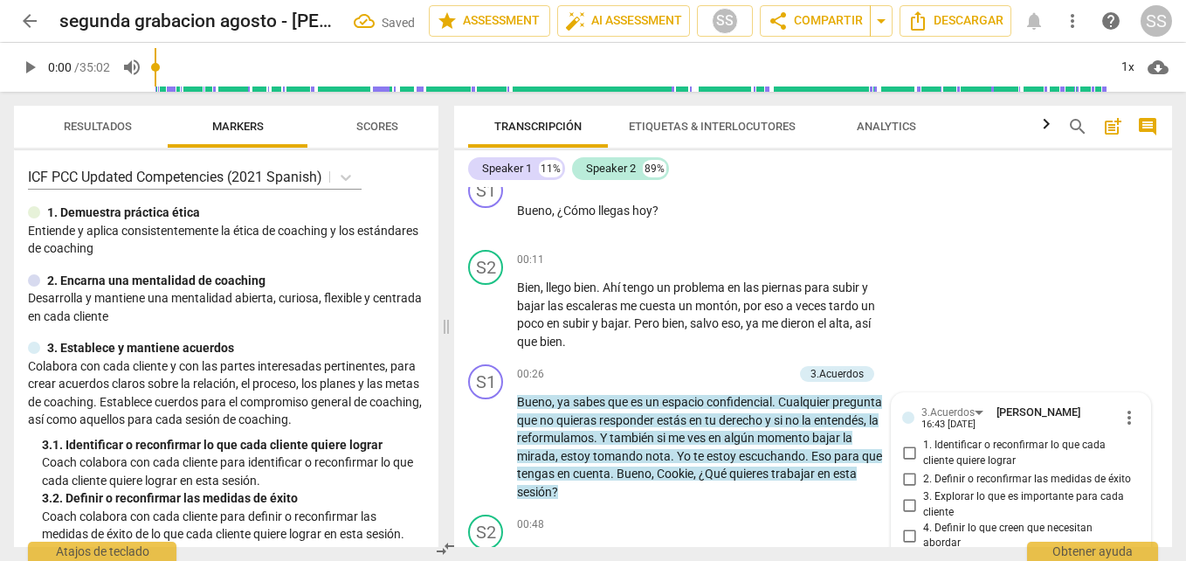
scroll to position [388, 0]
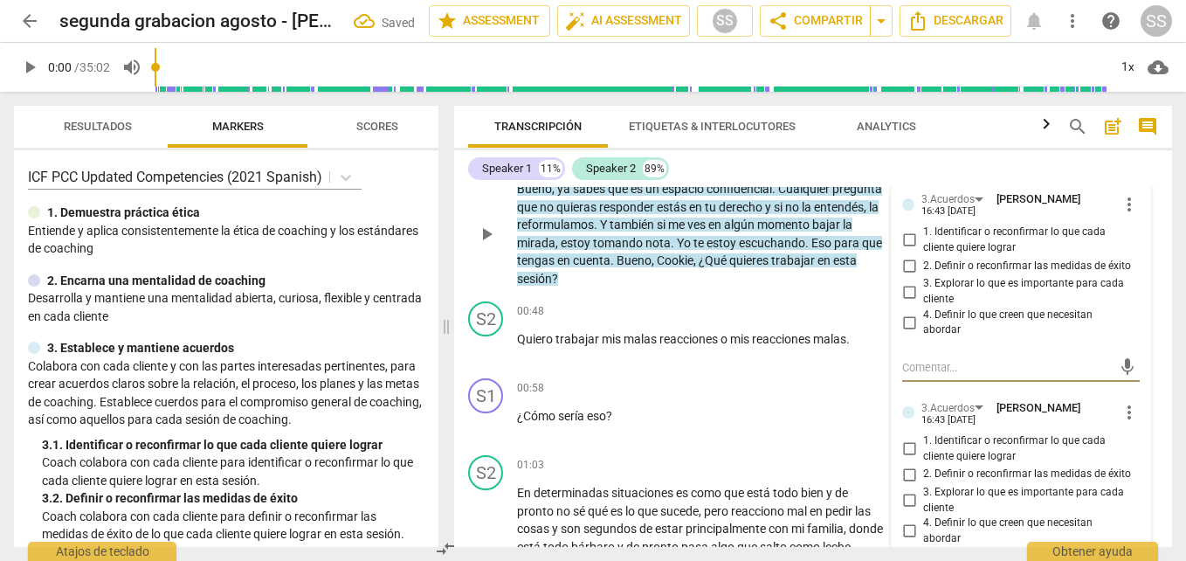
click at [905, 239] on input "1. Identificar o reconfirmar lo que cada cliente quiere lograr" at bounding box center [909, 240] width 28 height 21
checkbox input "true"
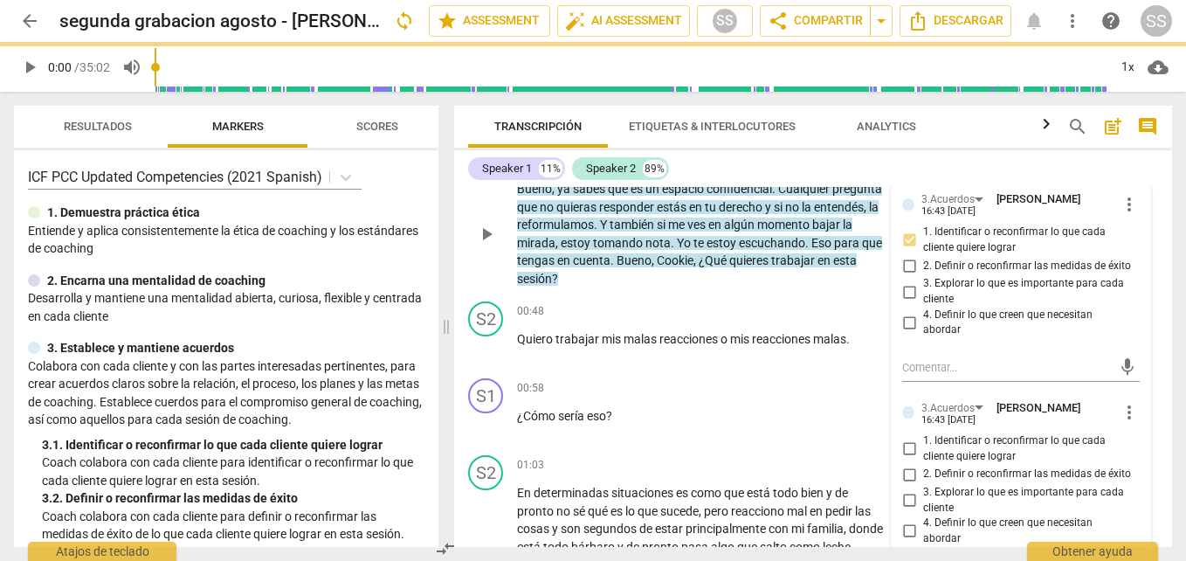
click at [1121, 411] on span "more_vert" at bounding box center [1129, 412] width 21 height 21
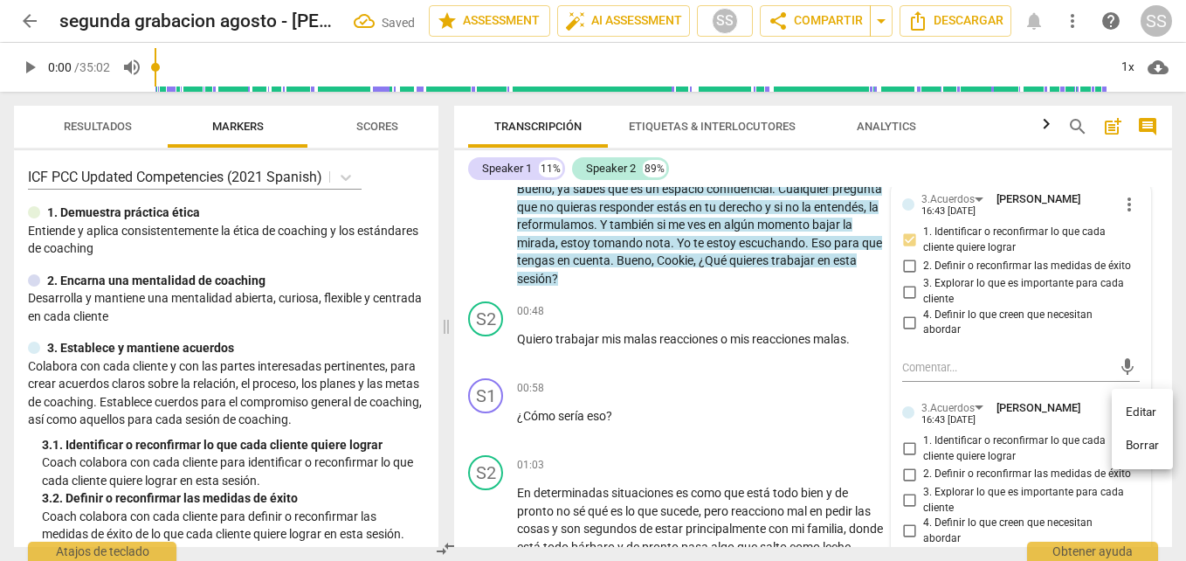
click at [1151, 447] on li "Borrar" at bounding box center [1142, 445] width 61 height 33
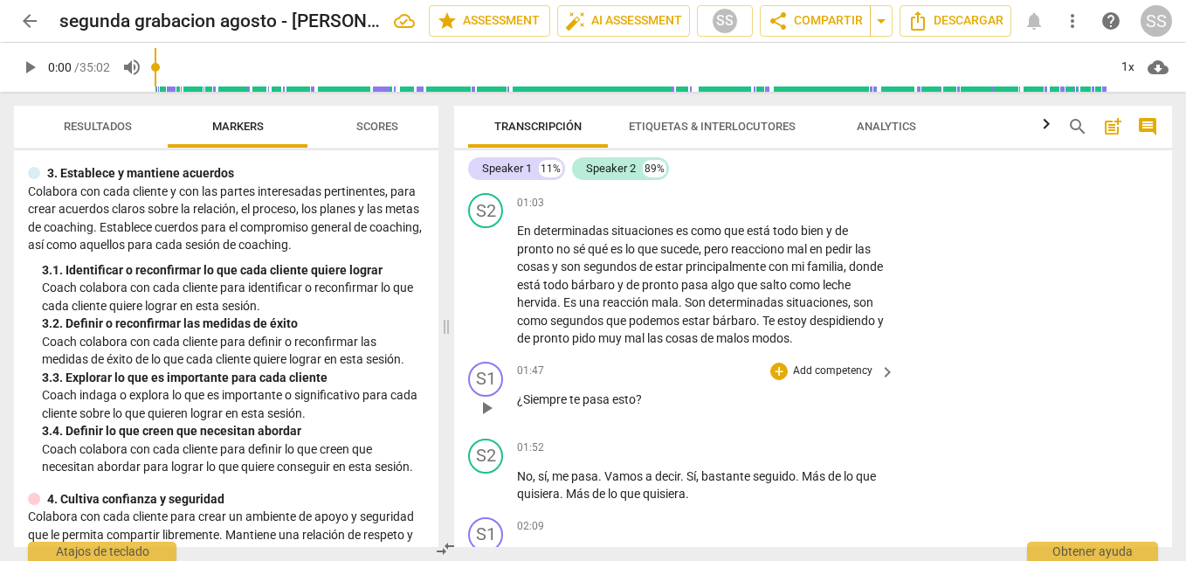
scroll to position [824, 0]
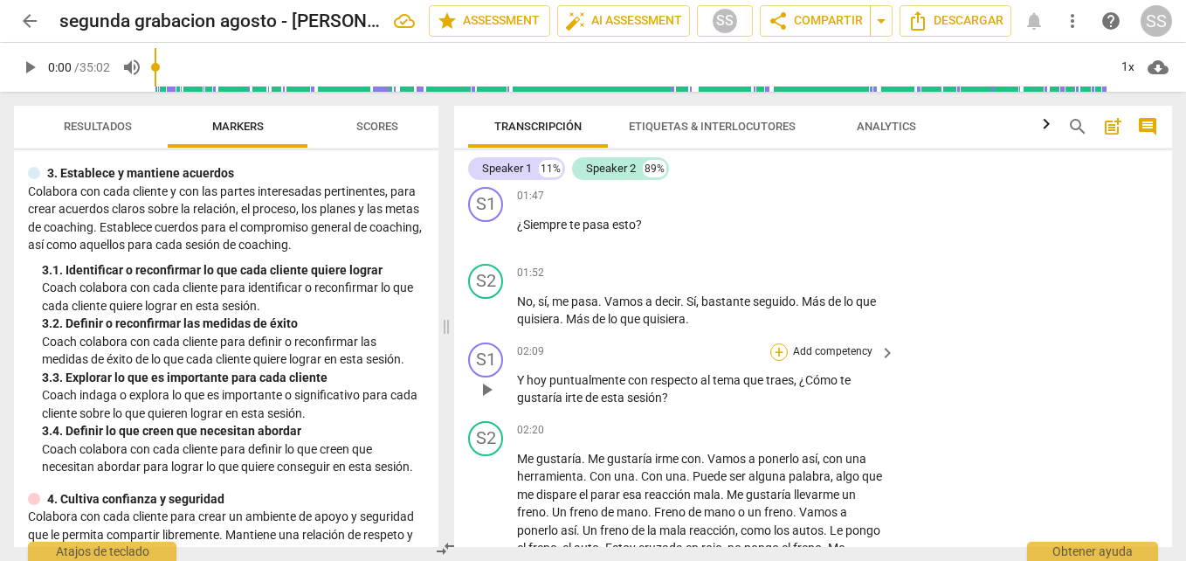
click at [774, 361] on div "+" at bounding box center [778, 351] width 17 height 17
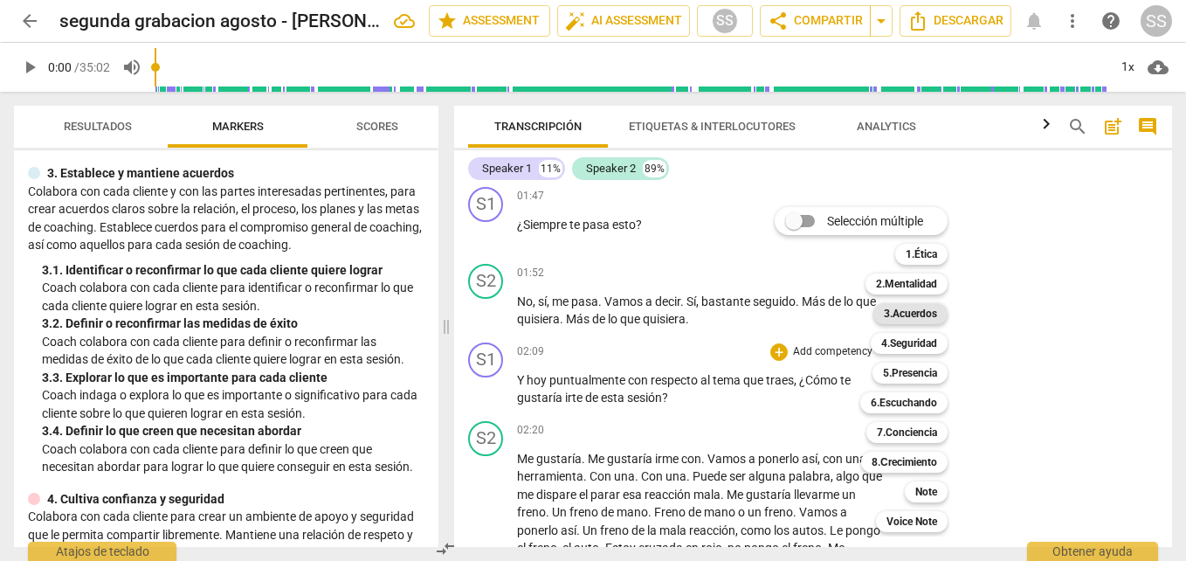
click at [919, 311] on b "3.Acuerdos" at bounding box center [910, 313] width 53 height 21
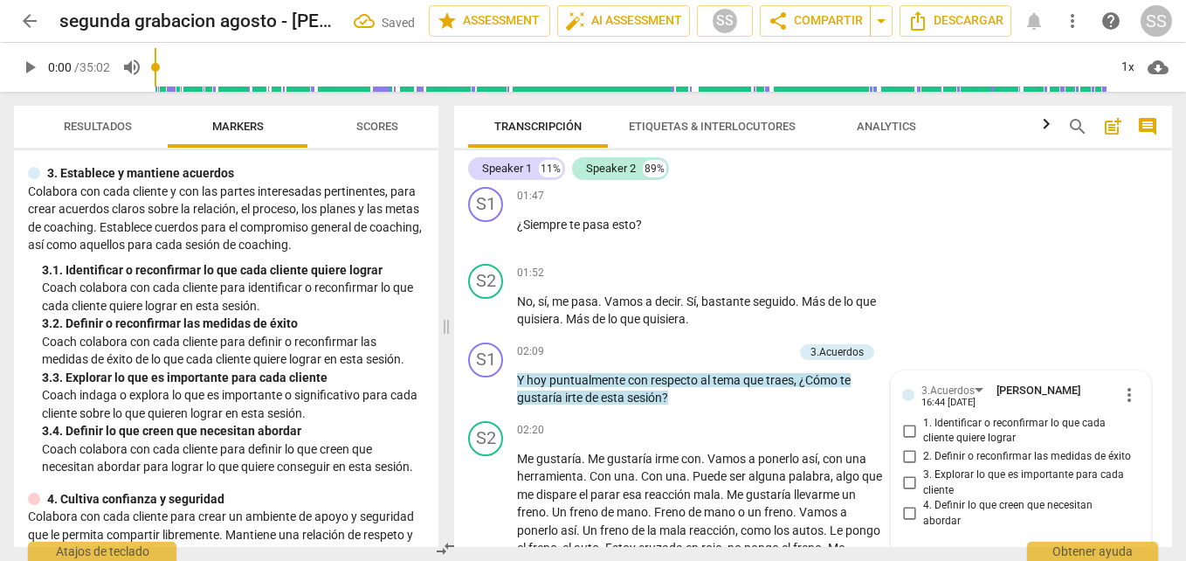
scroll to position [1033, 0]
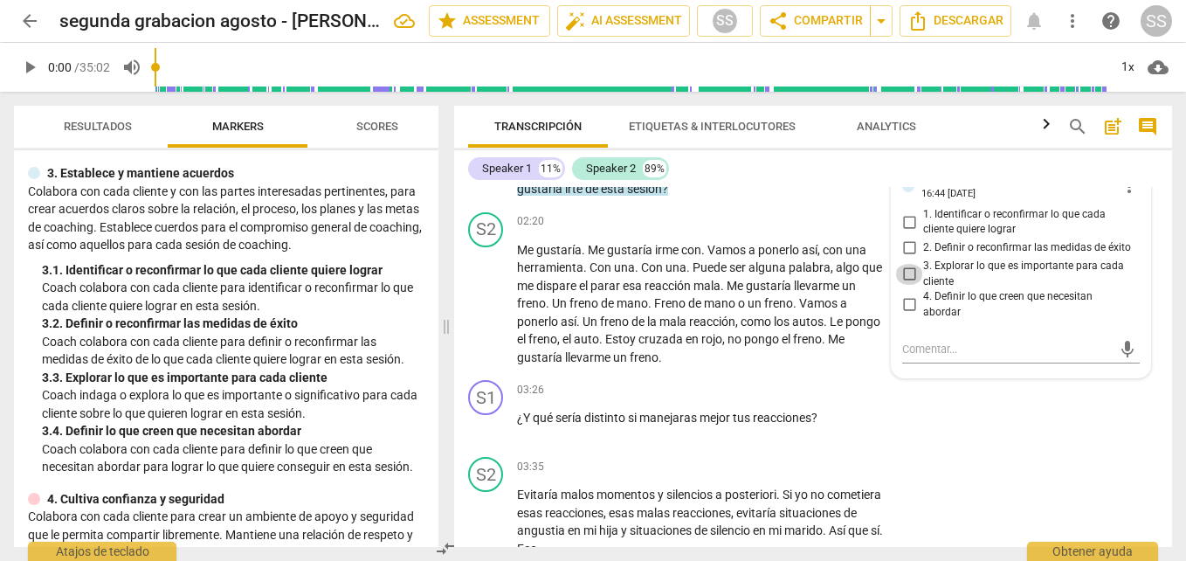
click at [905, 285] on input "3. Explorar lo que es importante para cada cliente" at bounding box center [909, 274] width 28 height 21
checkbox input "true"
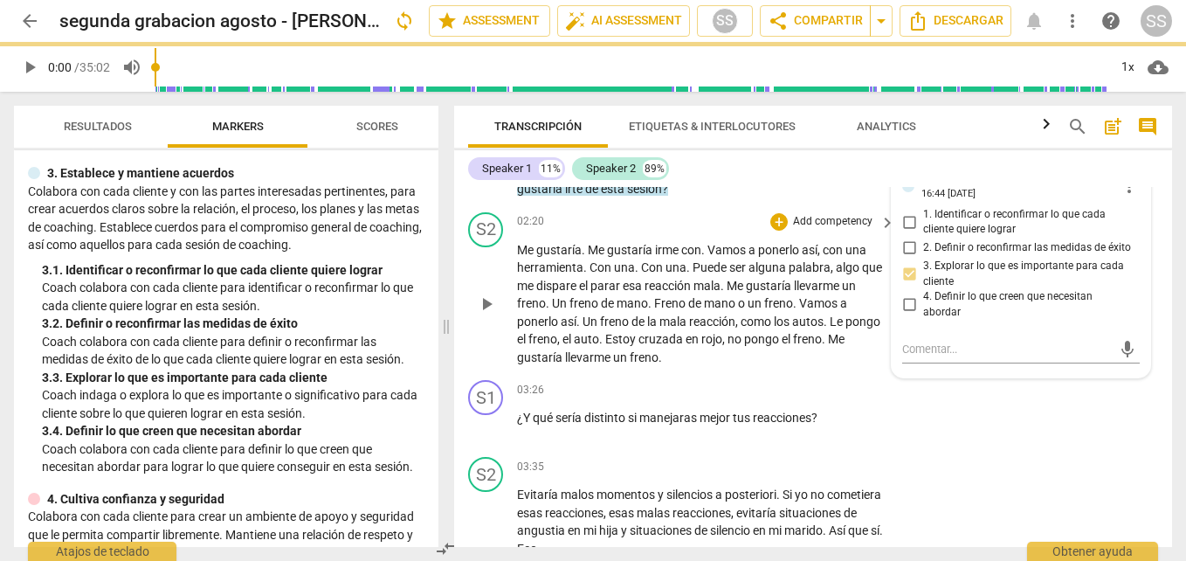
click at [692, 274] on span "Puede" at bounding box center [710, 267] width 37 height 14
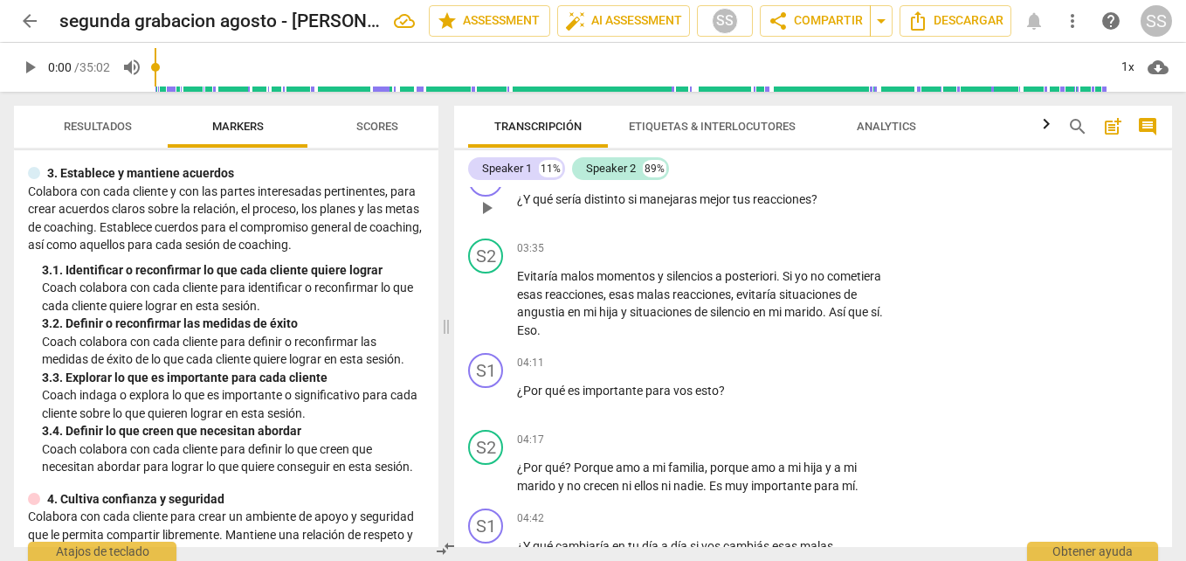
scroll to position [1295, 0]
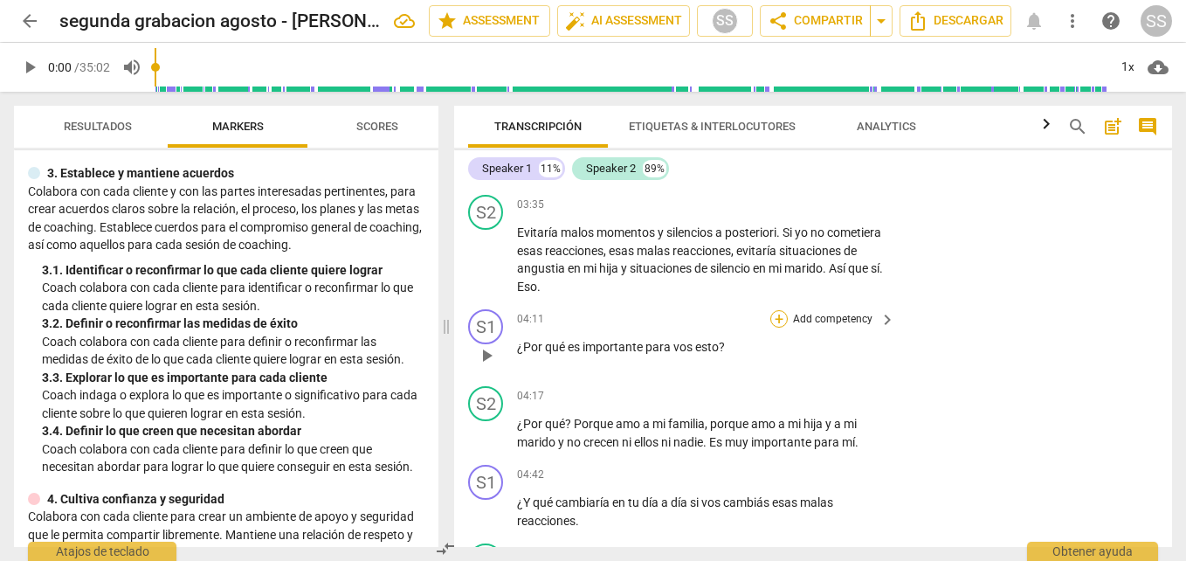
click at [776, 327] on div "+" at bounding box center [778, 318] width 17 height 17
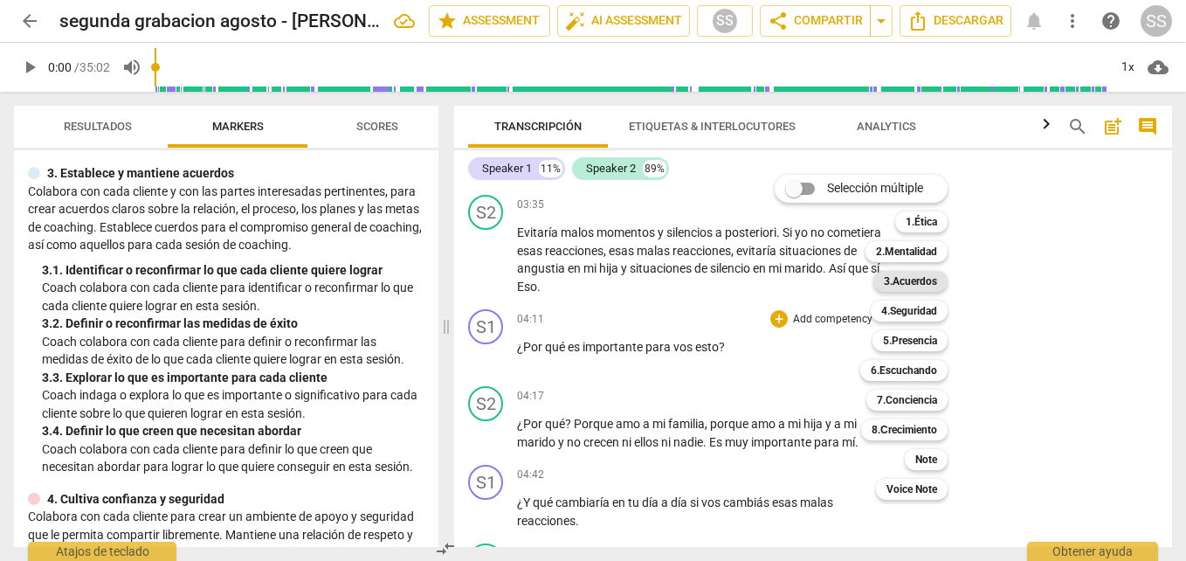
click at [930, 273] on b "3.Acuerdos" at bounding box center [910, 281] width 53 height 21
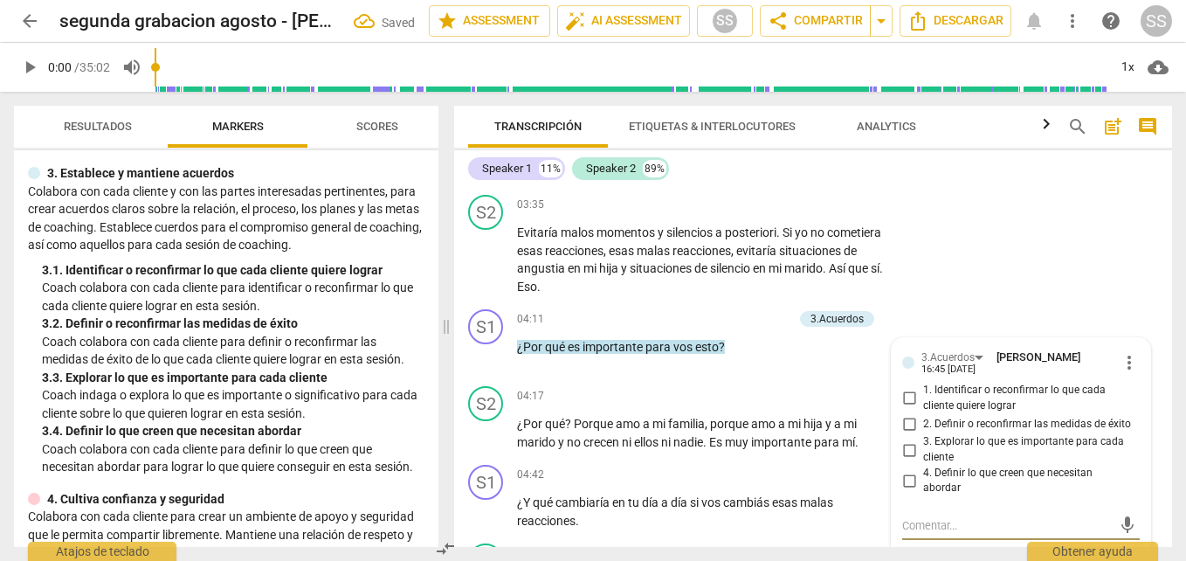
scroll to position [1298, 0]
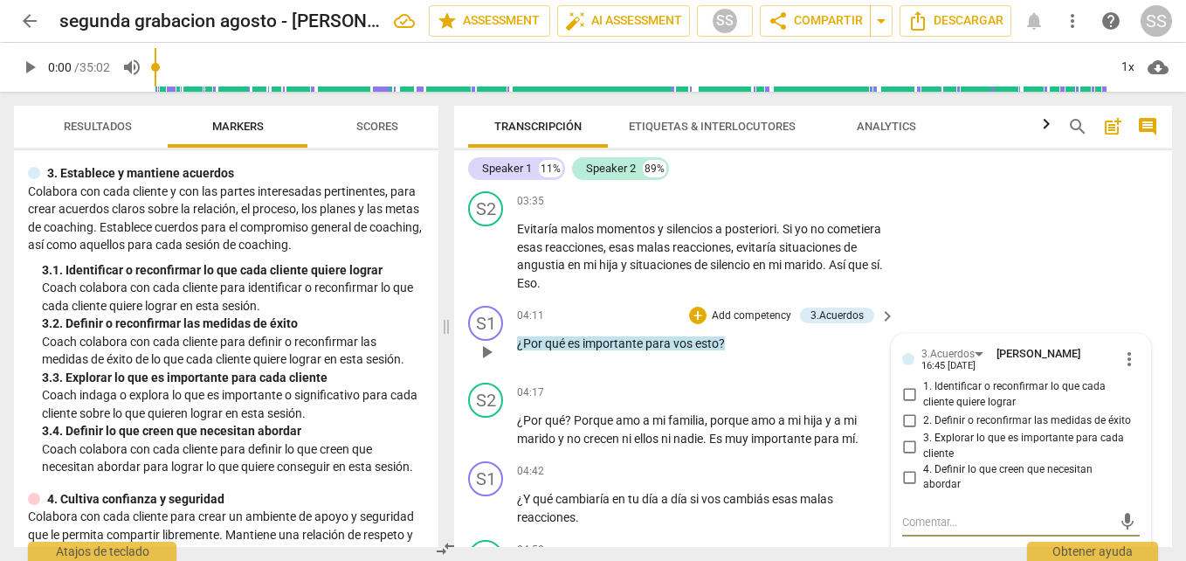
click at [908, 405] on input "1. Identificar o reconfirmar lo que cada cliente quiere lograr" at bounding box center [909, 394] width 28 height 21
checkbox input "true"
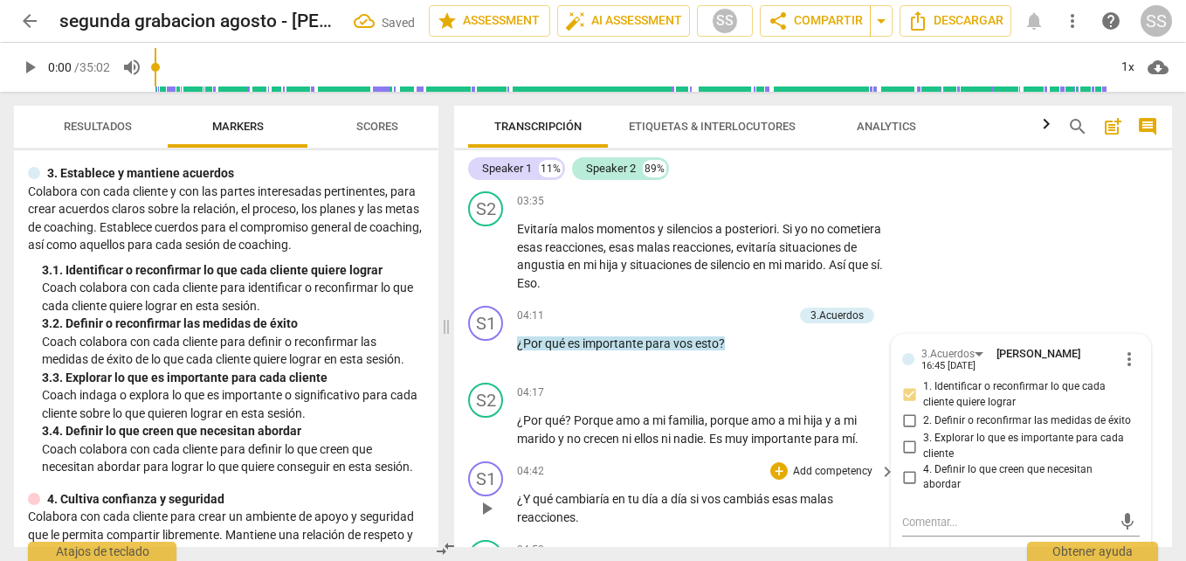
scroll to position [1473, 0]
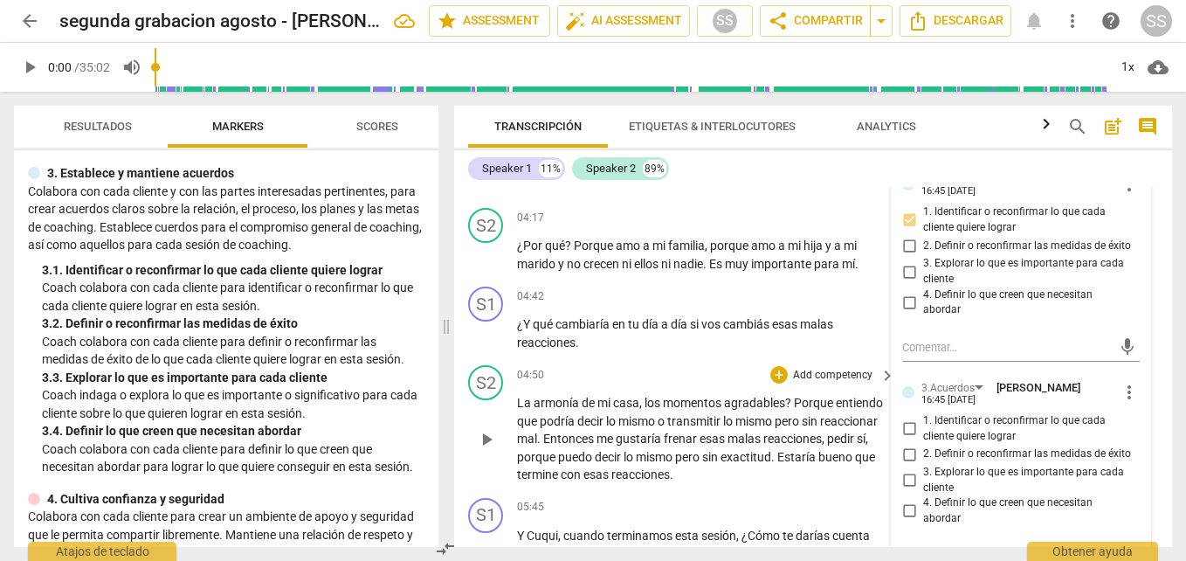
click at [796, 410] on div "04:50 + Add competency keyboard_arrow_right La armonía de mi casa , los momento…" at bounding box center [707, 424] width 380 height 119
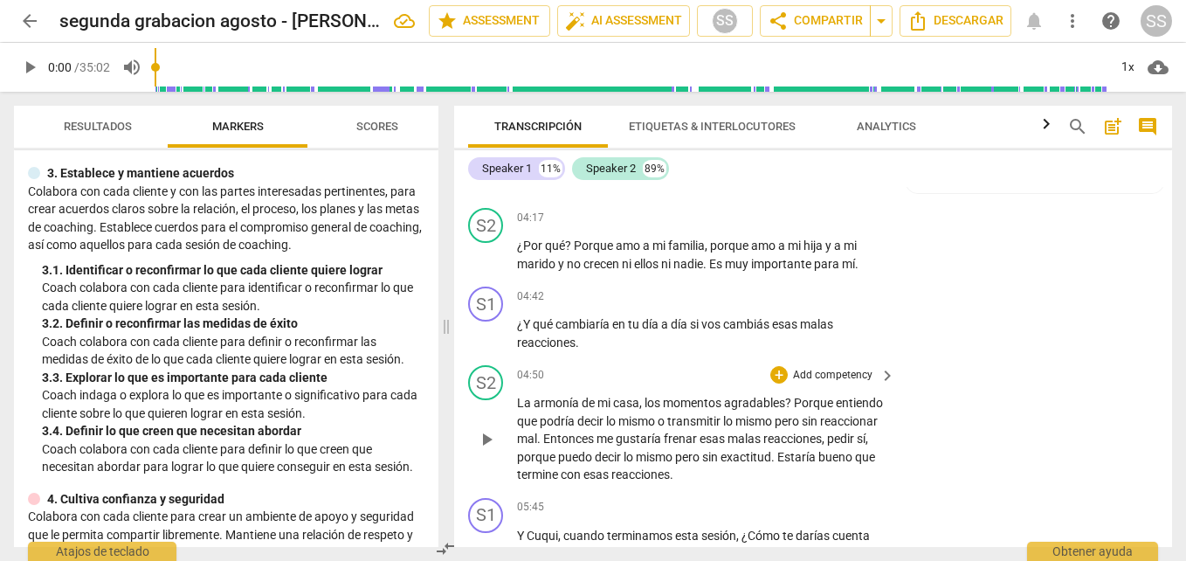
scroll to position [1648, 0]
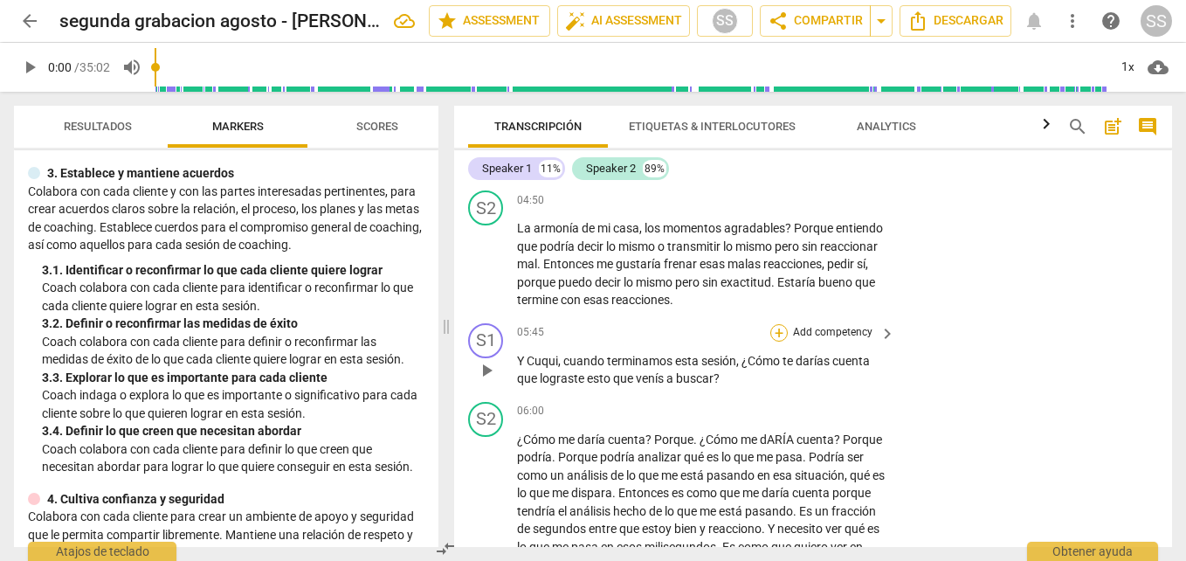
click at [778, 341] on div "+" at bounding box center [778, 332] width 17 height 17
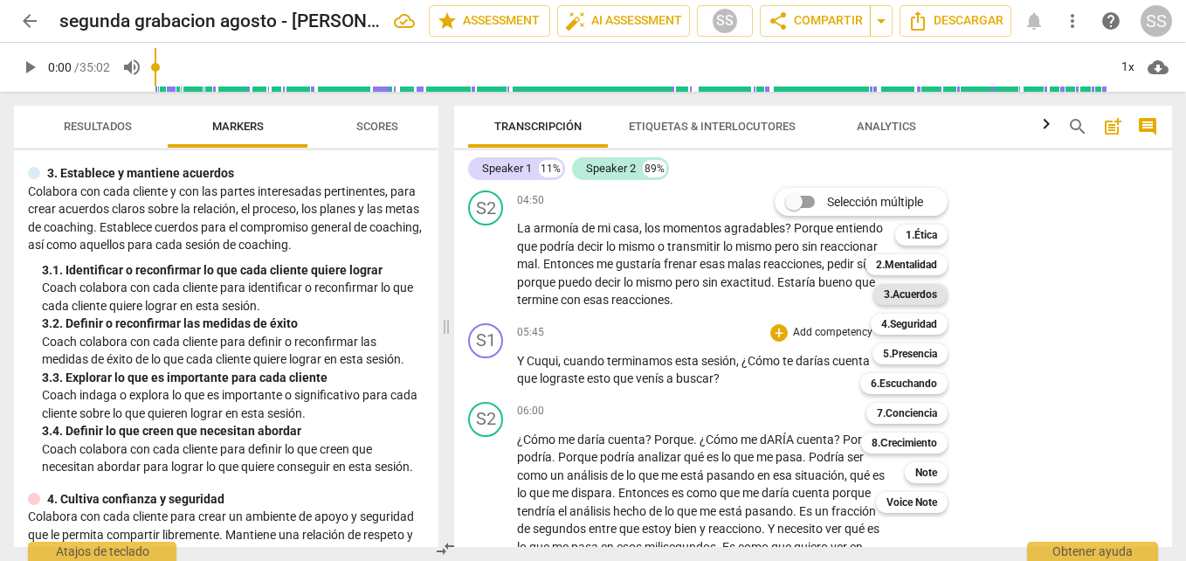
click at [926, 295] on b "3.Acuerdos" at bounding box center [910, 294] width 53 height 21
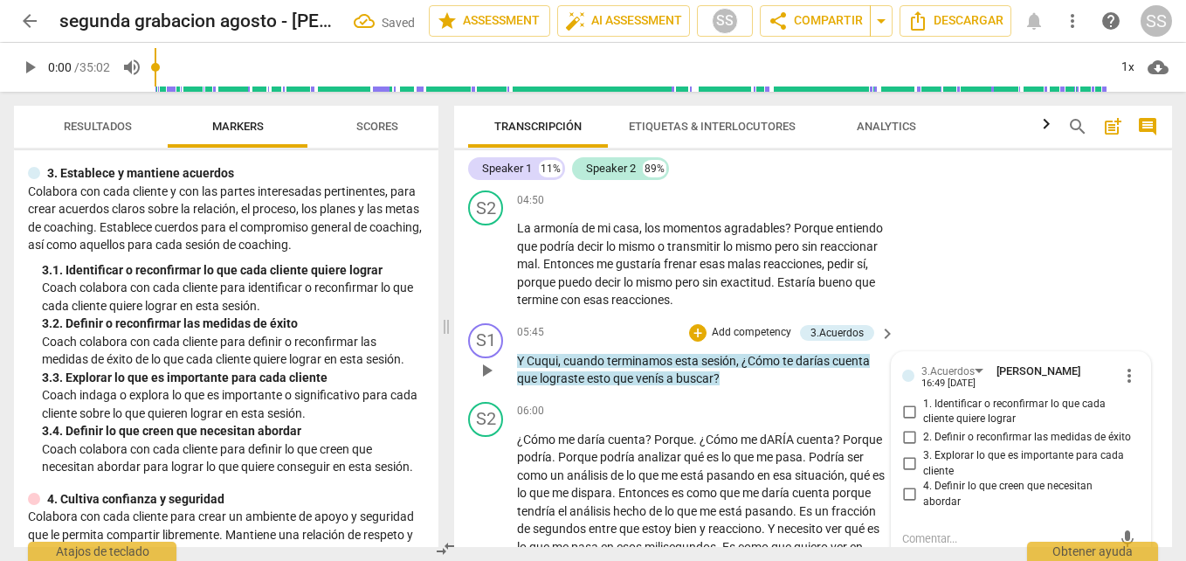
scroll to position [1837, 0]
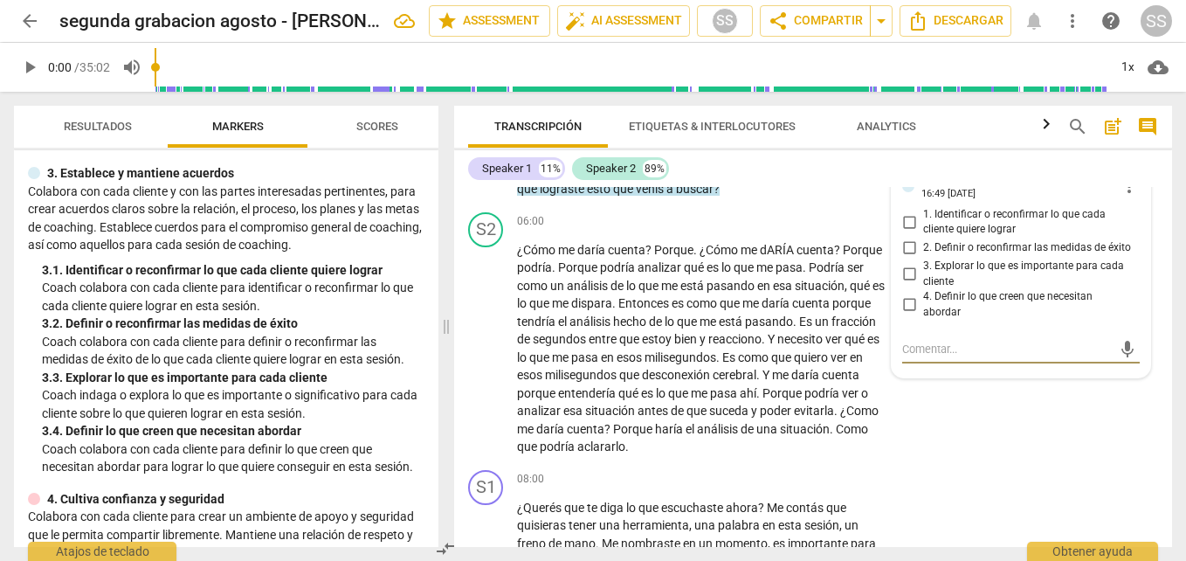
click at [905, 258] on input "2. Definir o reconfirmar las medidas de éxito" at bounding box center [909, 248] width 28 height 21
click at [906, 258] on input "2. Definir o reconfirmar las medidas de éxito" at bounding box center [909, 248] width 28 height 21
checkbox input "true"
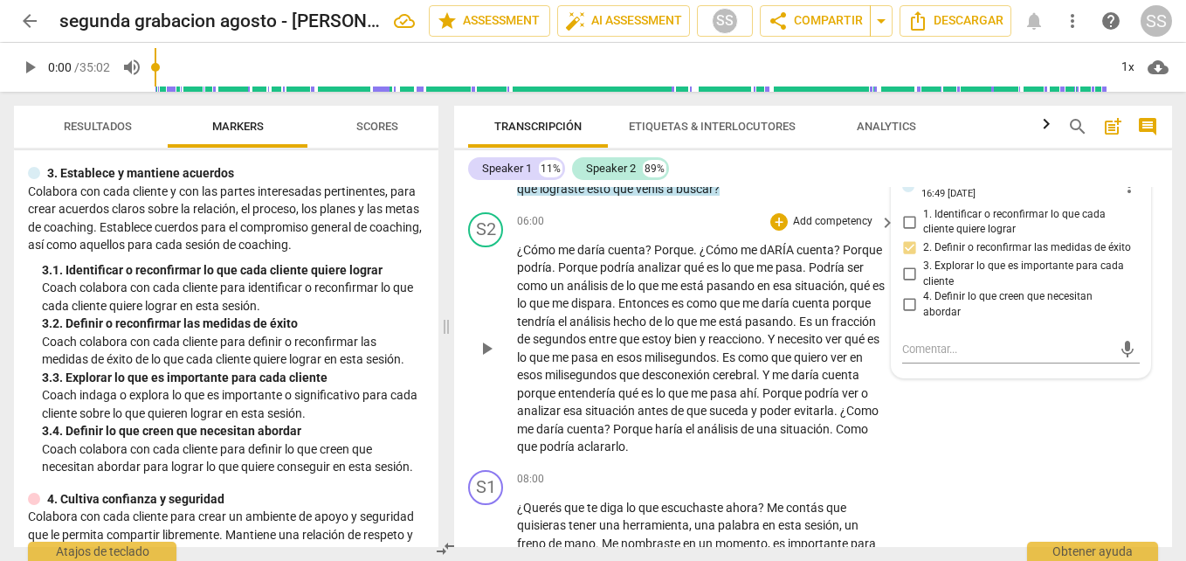
click at [804, 453] on p "¿Cómo me daría cuenta ? Porque . ¿Cómo me dARÍA cuenta ? Porque podría . Porque…" at bounding box center [701, 348] width 369 height 215
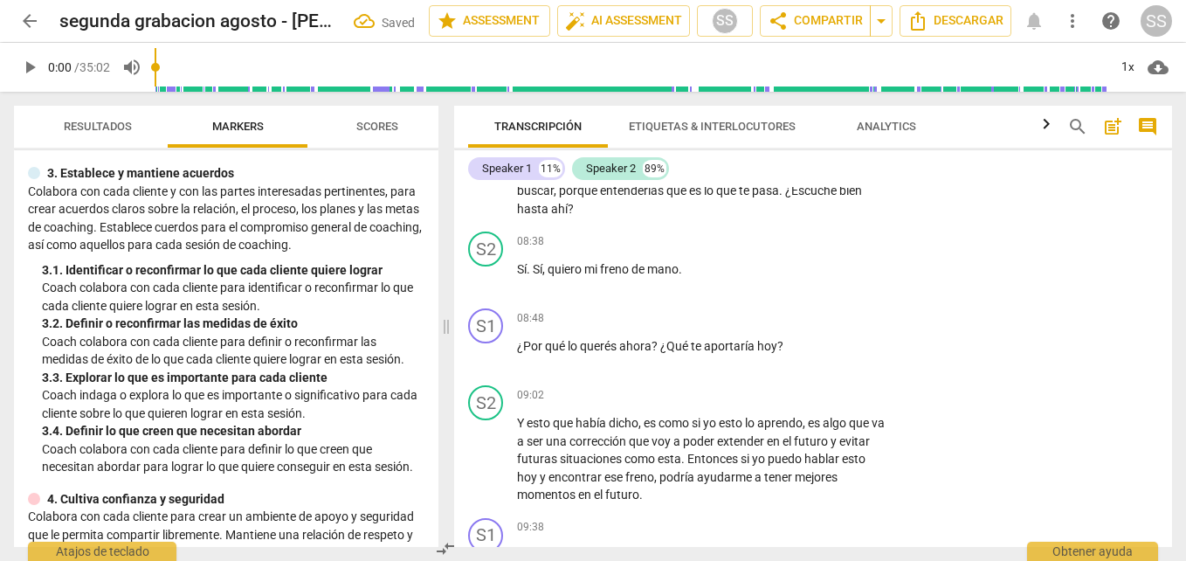
scroll to position [2274, 0]
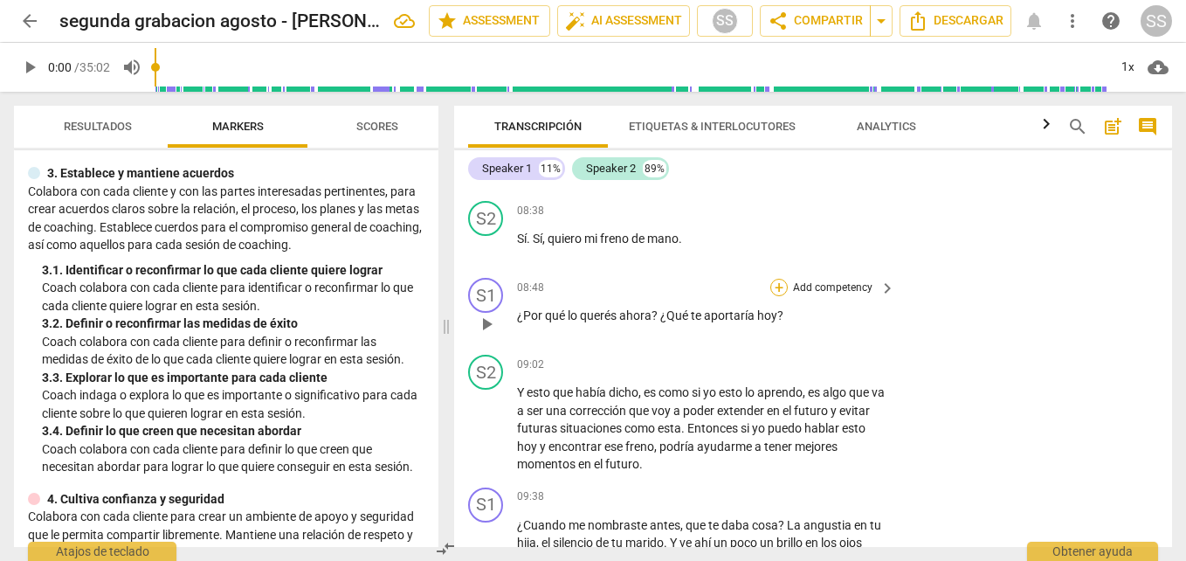
click at [776, 296] on div "+" at bounding box center [778, 287] width 17 height 17
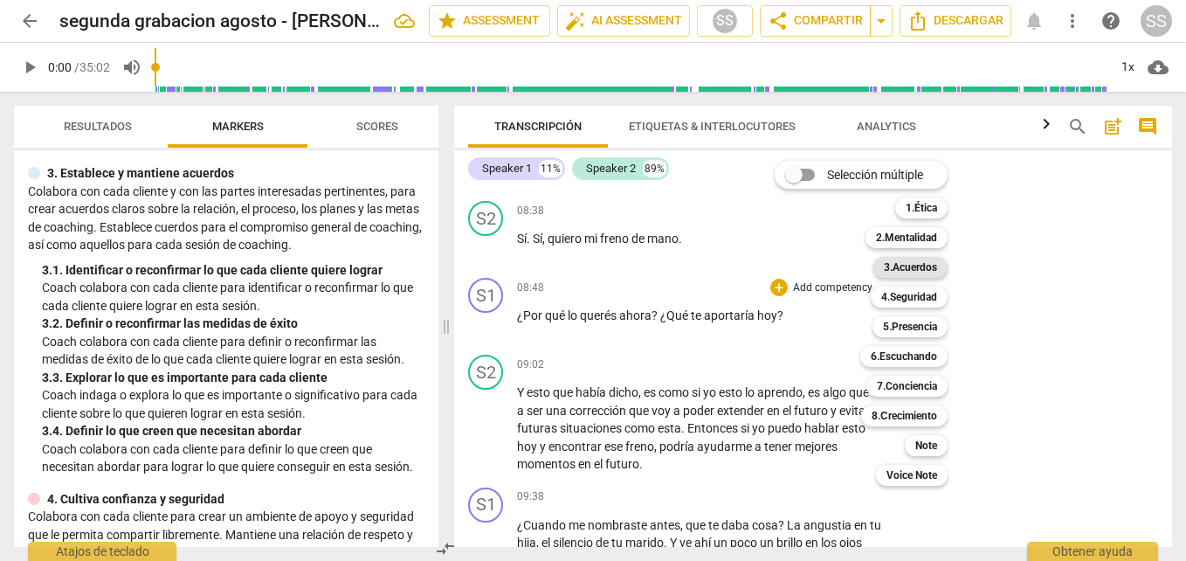
click at [912, 270] on b "3.Acuerdos" at bounding box center [910, 267] width 53 height 21
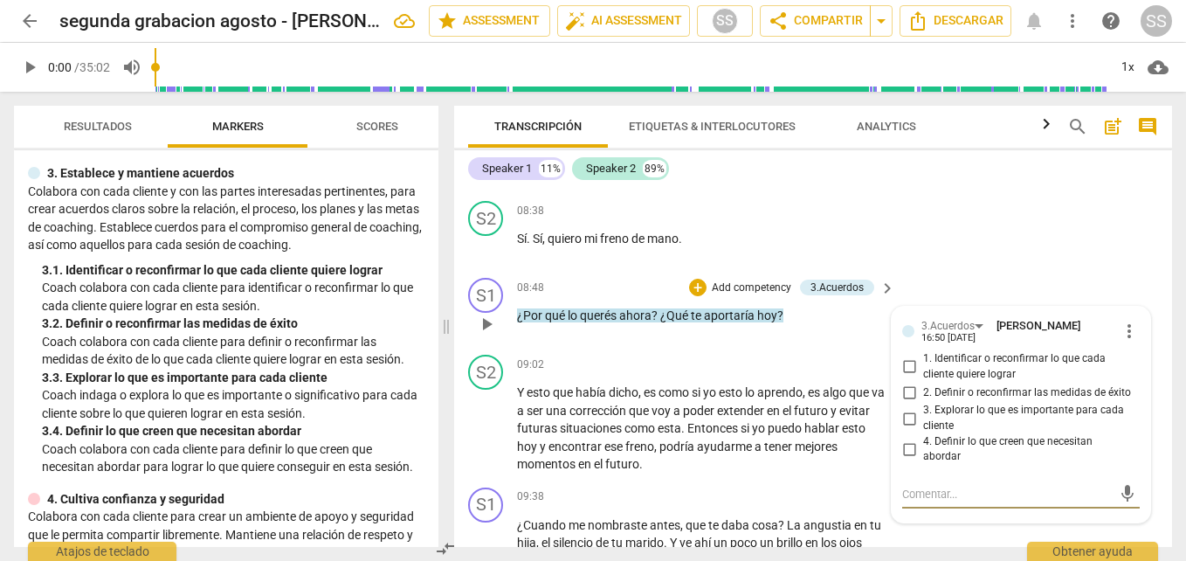
click at [906, 429] on input "3. Explorar lo que es importante para cada cliente" at bounding box center [909, 418] width 28 height 21
checkbox input "true"
click at [824, 383] on div "S2 play_arrow pause 09:02 + Add competency keyboard_arrow_right Y esto que habí…" at bounding box center [813, 414] width 718 height 133
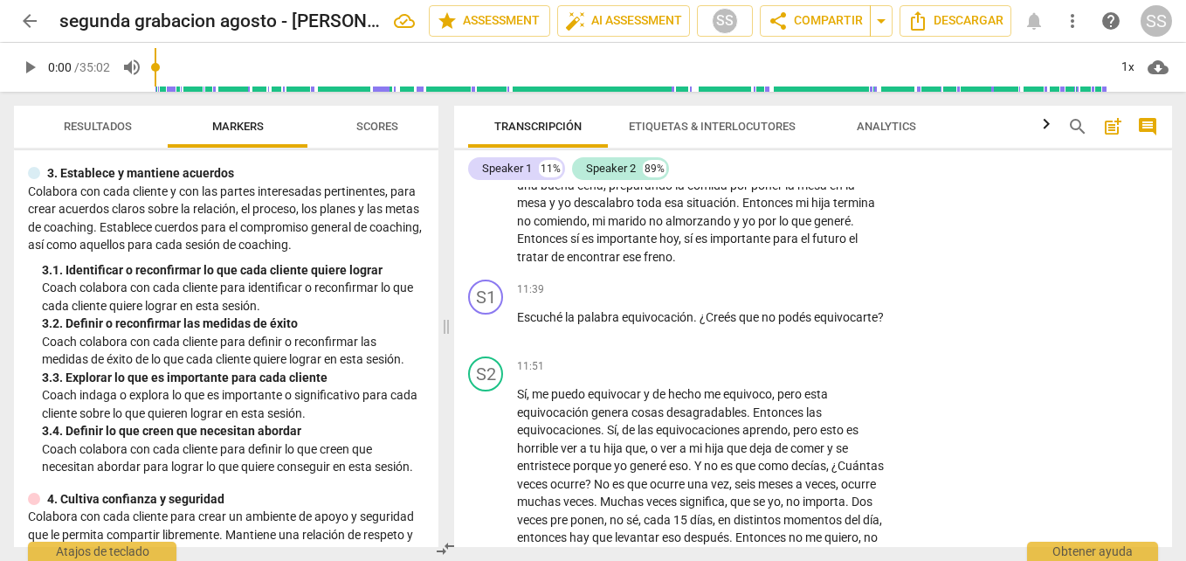
scroll to position [2885, 0]
